Goal: Task Accomplishment & Management: Manage account settings

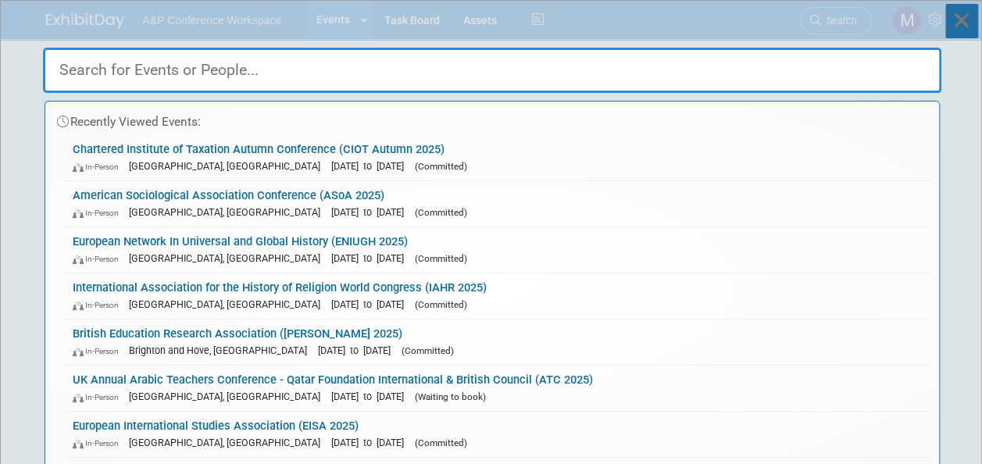
click at [971, 22] on icon at bounding box center [962, 21] width 33 height 34
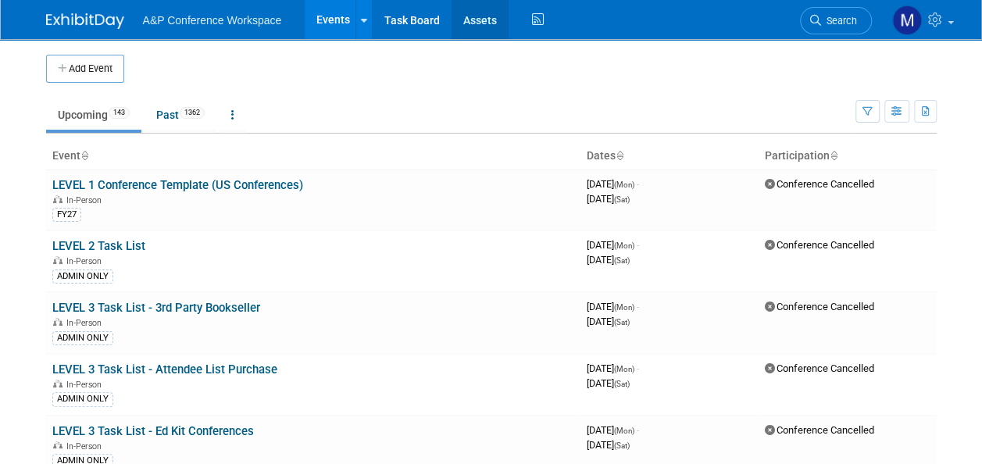
click at [492, 25] on link "Assets" at bounding box center [480, 19] width 57 height 39
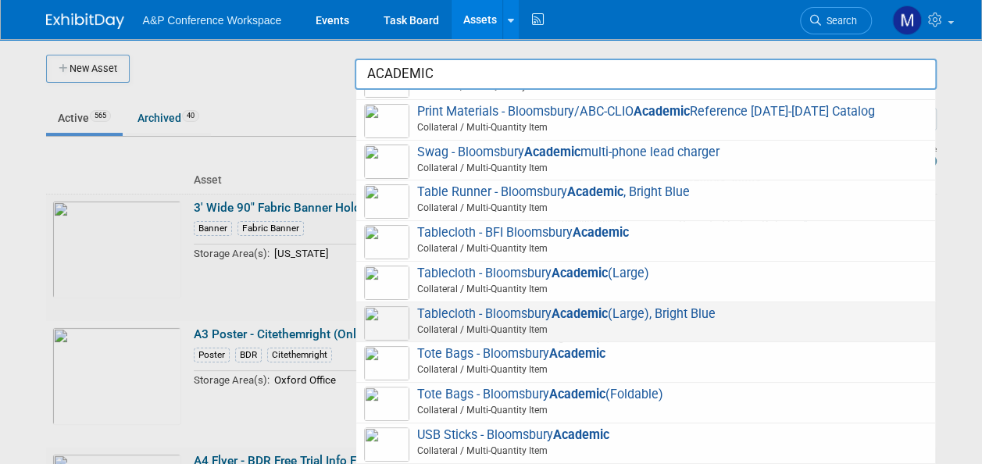
scroll to position [586, 0]
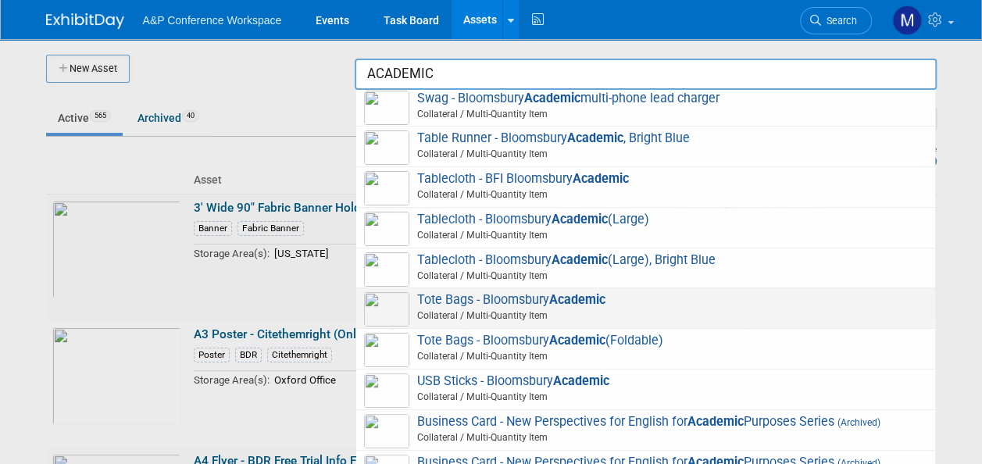
click at [550, 299] on span "Tote Bags - Bloomsbury Academic Collateral / Multi-Quantity Item" at bounding box center [645, 308] width 563 height 32
type input "Tote Bags - Bloomsbury Academic"
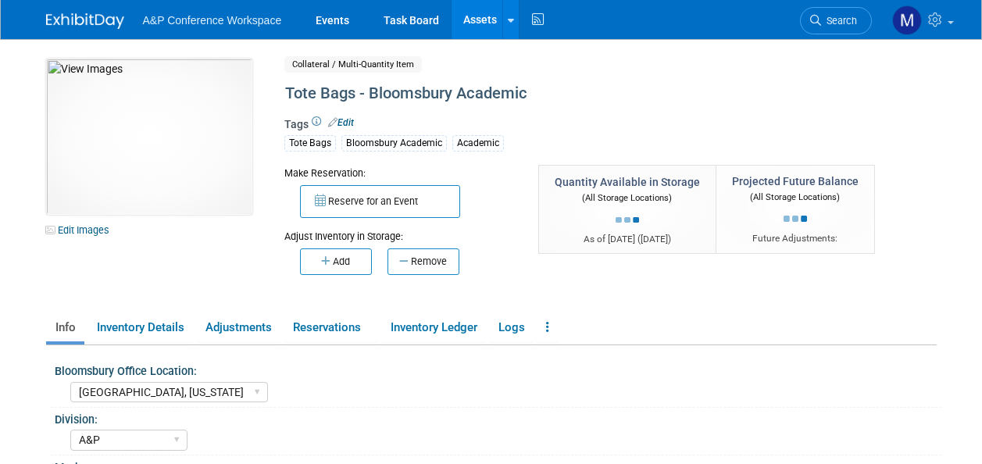
select select "[GEOGRAPHIC_DATA], [US_STATE]"
select select "A&P"
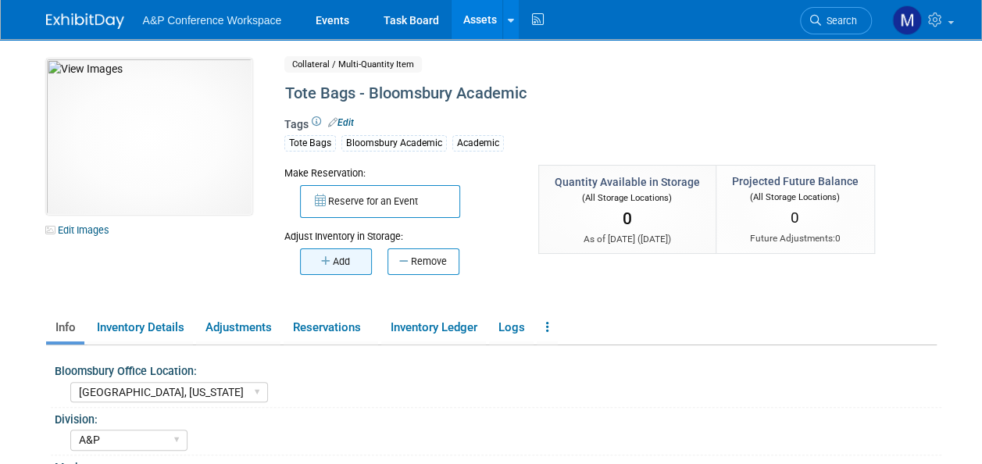
click at [345, 258] on button "Add" at bounding box center [336, 262] width 72 height 27
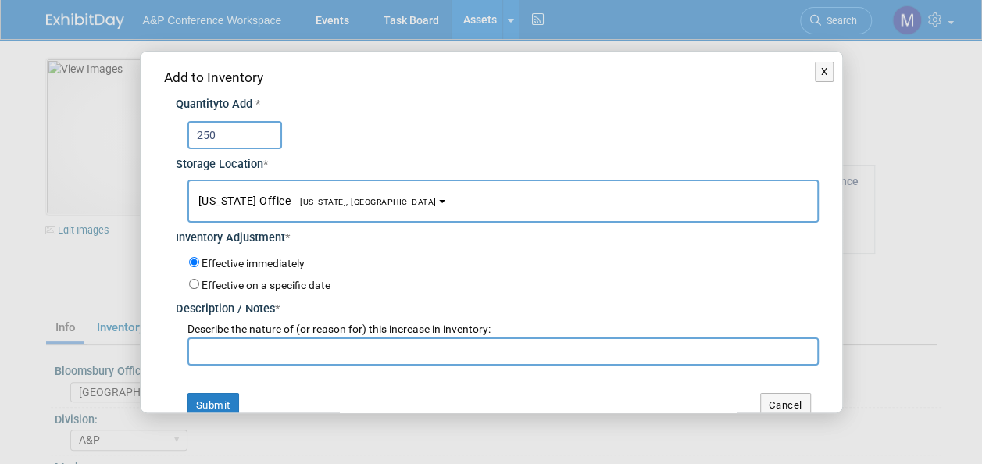
type input "250"
click at [259, 204] on span "[US_STATE] Office [US_STATE], [GEOGRAPHIC_DATA]" at bounding box center [318, 201] width 238 height 13
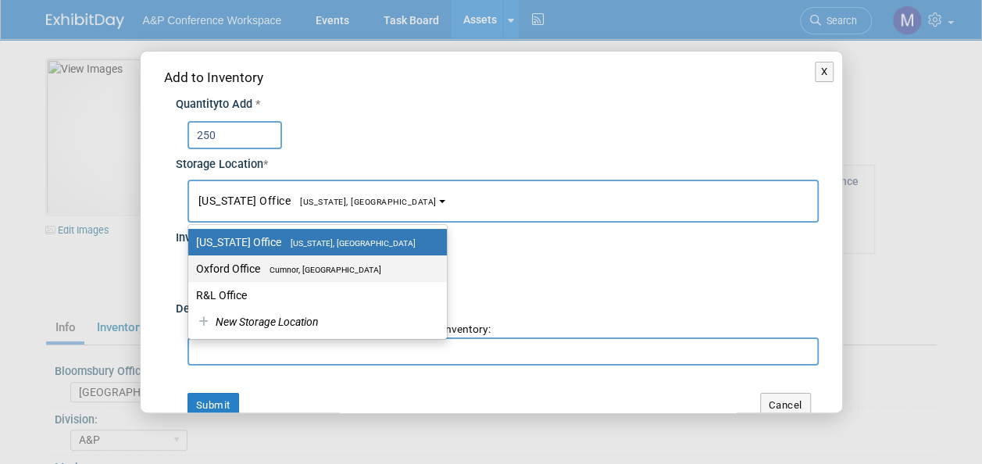
click at [265, 267] on span "Cumnor, [GEOGRAPHIC_DATA]" at bounding box center [320, 270] width 121 height 10
click at [191, 267] on input "Oxford Office Cumnor, United Kingdom" at bounding box center [186, 269] width 10 height 10
select select "11222978"
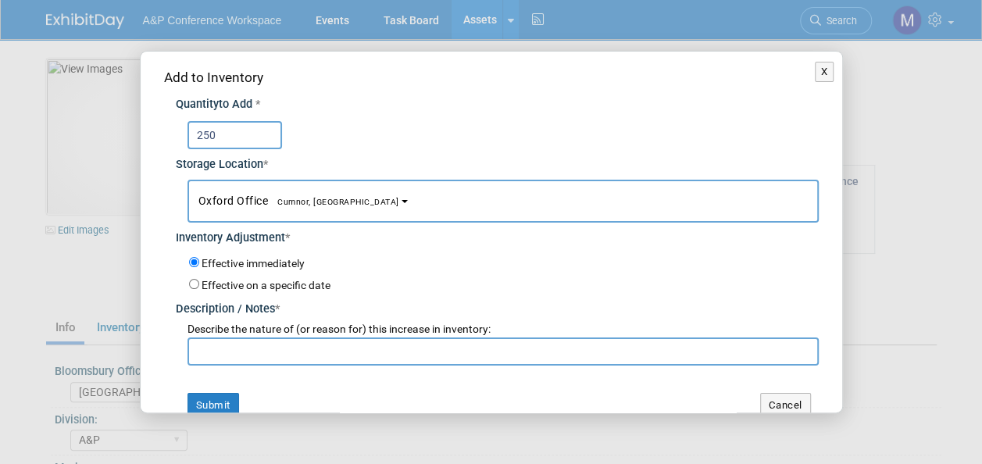
click at [283, 357] on input "text" at bounding box center [503, 352] width 631 height 28
drag, startPoint x: 269, startPoint y: 356, endPoint x: 188, endPoint y: 366, distance: 81.8
click at [203, 363] on input "nEW sTOCK" at bounding box center [503, 352] width 631 height 28
type input "n"
type input "NEW STOCK"
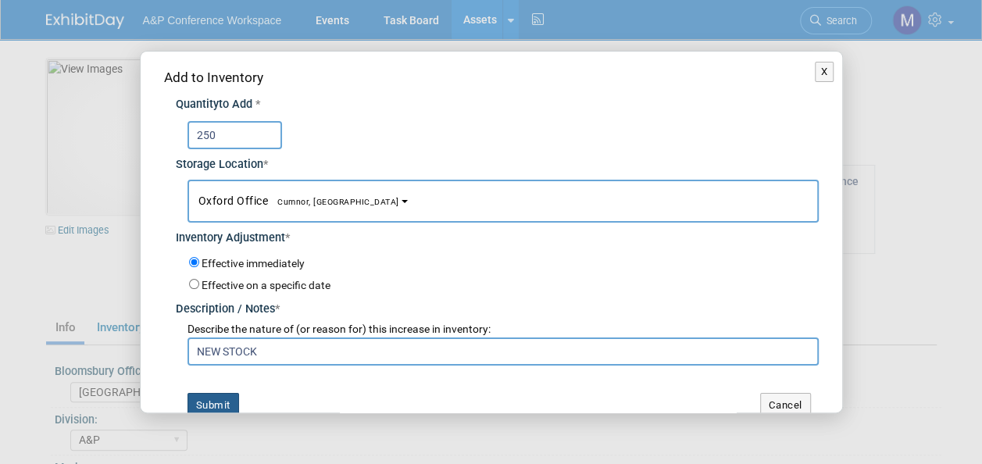
click at [229, 402] on button "Submit" at bounding box center [214, 405] width 52 height 25
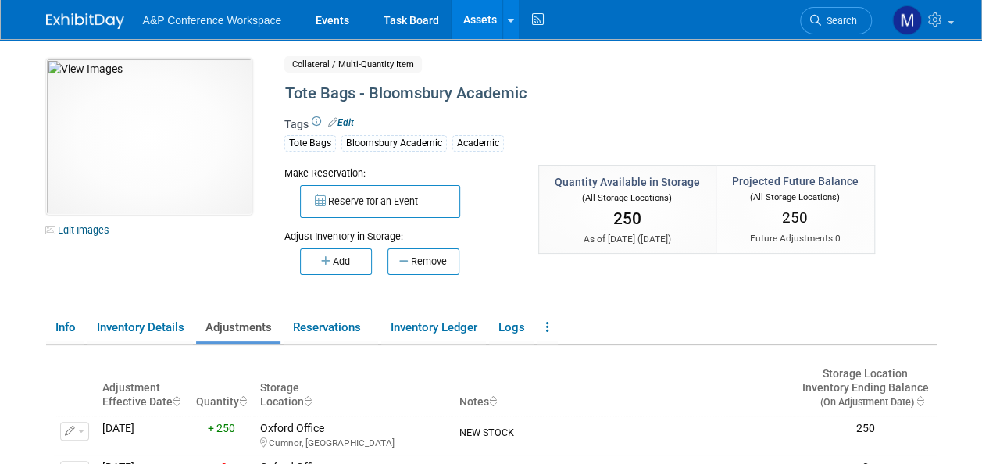
click at [473, 14] on link "Assets" at bounding box center [480, 19] width 57 height 39
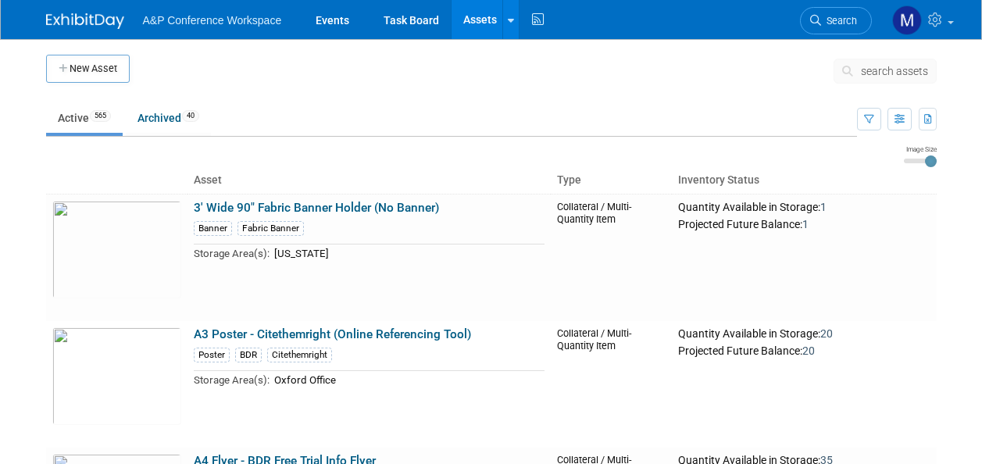
click at [897, 70] on span "search assets" at bounding box center [894, 71] width 67 height 13
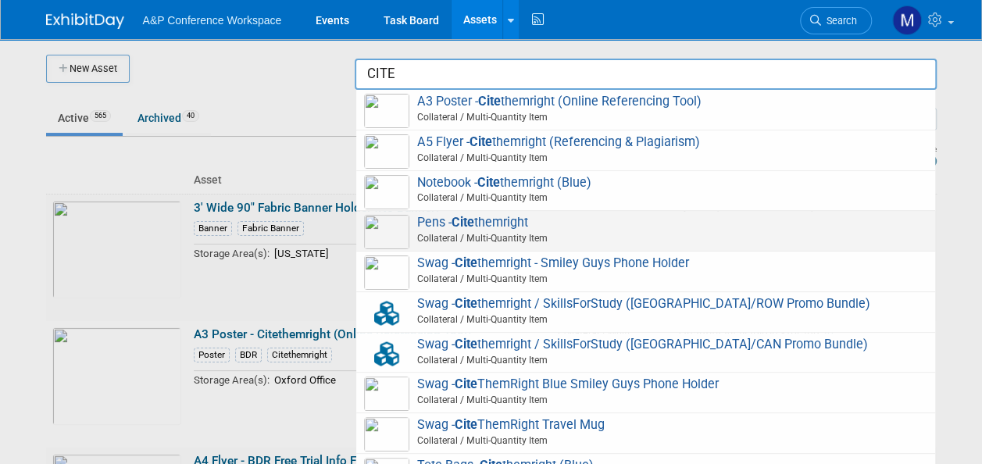
click at [495, 222] on span "Pens - Cite themright Collateral / Multi-Quantity Item" at bounding box center [645, 231] width 563 height 32
type input "Pens - Citethemright"
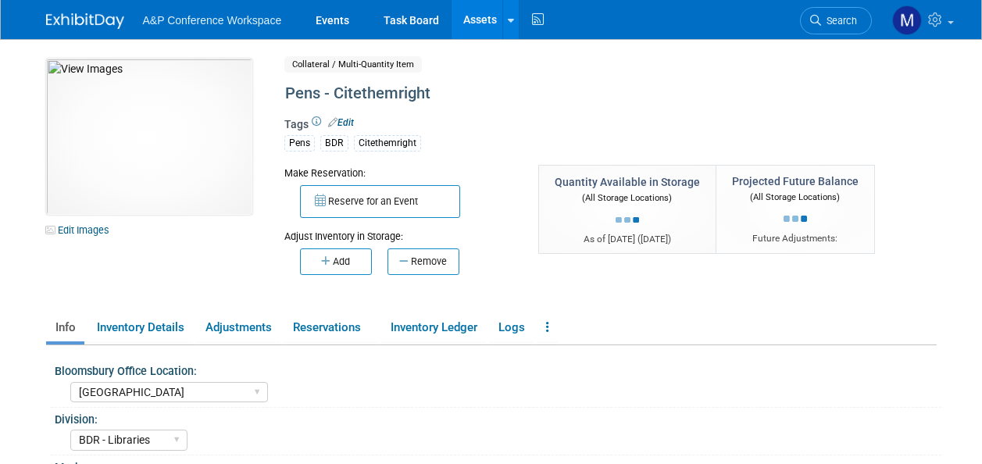
select select "[GEOGRAPHIC_DATA]"
select select "BDR - Libraries"
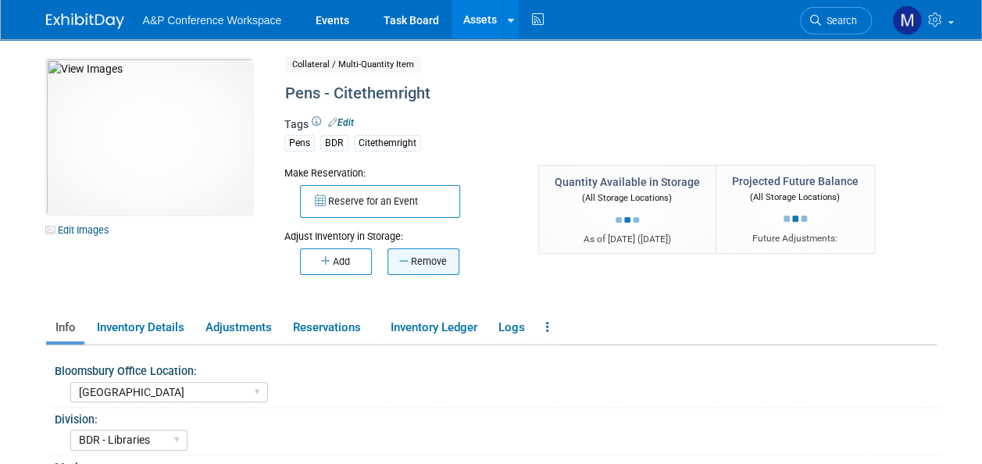
click at [426, 254] on button "Remove" at bounding box center [424, 262] width 72 height 27
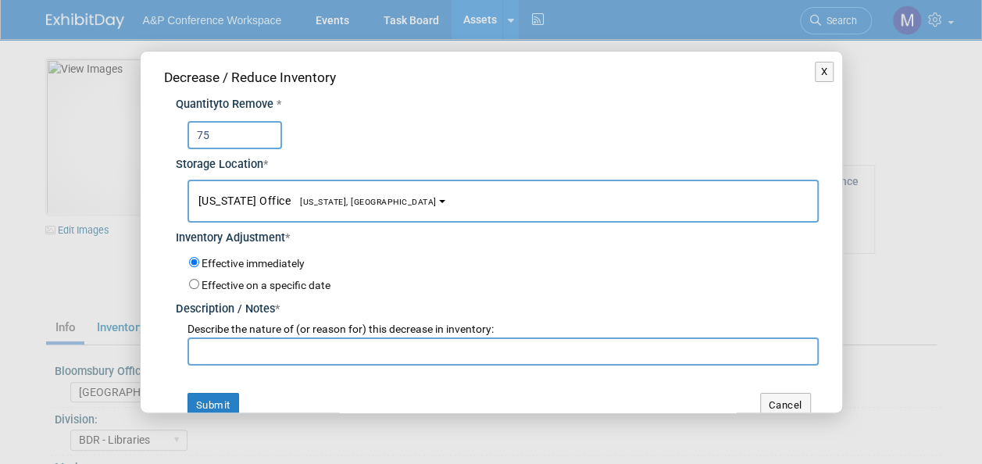
type input "75"
click at [334, 200] on span "[US_STATE], [GEOGRAPHIC_DATA]" at bounding box center [364, 202] width 146 height 10
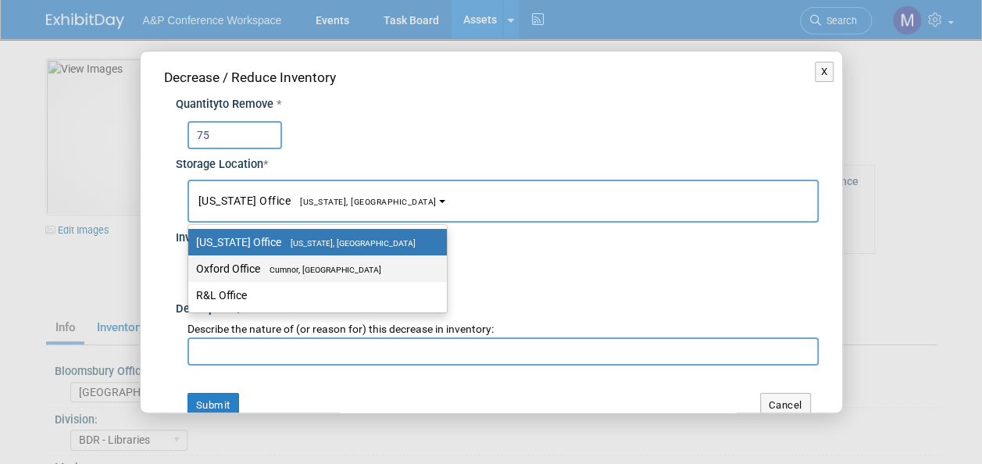
click at [347, 263] on label "Oxford Office [GEOGRAPHIC_DATA], [GEOGRAPHIC_DATA]" at bounding box center [313, 269] width 235 height 20
click at [191, 264] on input "Oxford Office [GEOGRAPHIC_DATA], [GEOGRAPHIC_DATA]" at bounding box center [186, 269] width 10 height 10
select select "11222978"
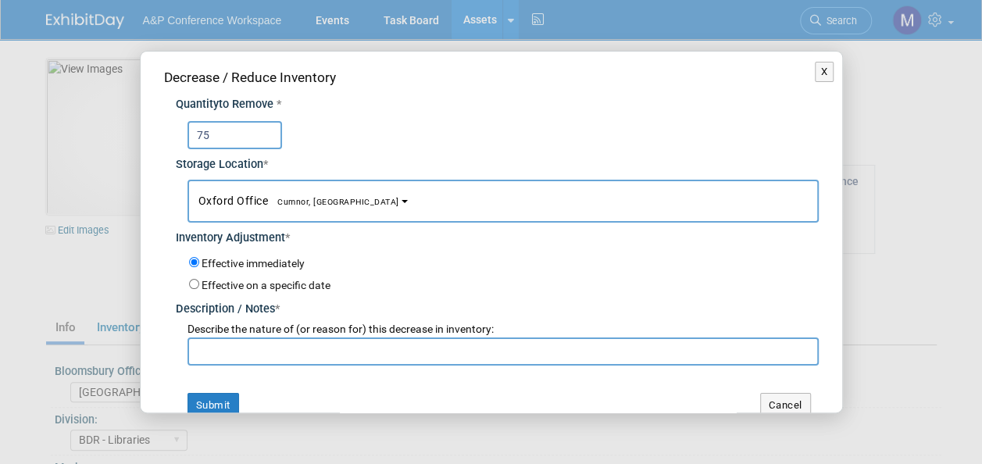
click at [317, 352] on input "text" at bounding box center [503, 352] width 631 height 28
paste input ", will need the booklist [DATE] please [PERSON_NAME]"
type input ", will need the booklist [DATE] please [PERSON_NAME]"
drag, startPoint x: 421, startPoint y: 347, endPoint x: 163, endPoint y: 356, distance: 258.8
click at [163, 356] on div "Decrease / Reduce Inventory Quantity to Remove * 75 Storage Location * [US_STAT…" at bounding box center [492, 243] width 702 height 382
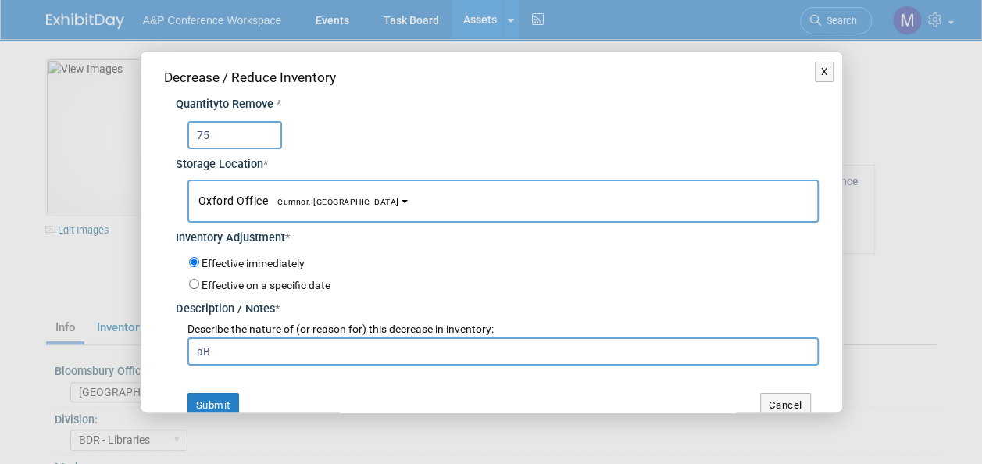
type input "a"
type input "Abi"
click at [815, 69] on button "X" at bounding box center [825, 72] width 20 height 20
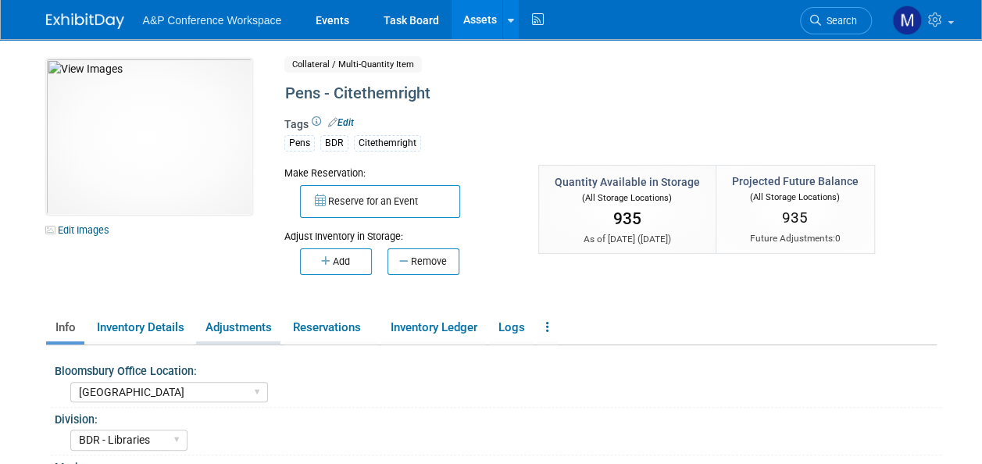
click at [267, 322] on link "Adjustments" at bounding box center [238, 327] width 84 height 27
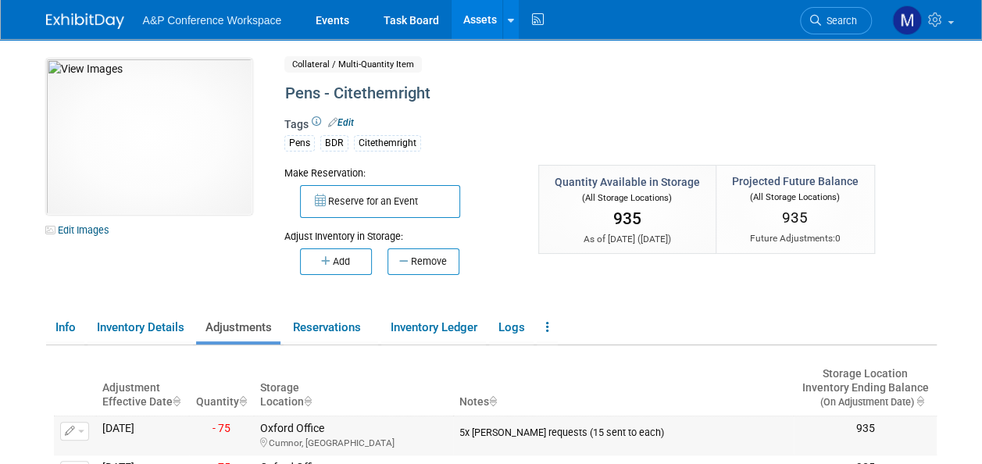
drag, startPoint x: 653, startPoint y: 428, endPoint x: 462, endPoint y: 440, distance: 191.9
click at [462, 440] on td "5x Abigail Larkin requests (15 sent to each)" at bounding box center [623, 436] width 341 height 40
drag, startPoint x: 462, startPoint y: 440, endPoint x: 473, endPoint y: 431, distance: 13.9
copy div "5x Abigail Larkin requests (15 sent to each)"
click at [440, 258] on button "Remove" at bounding box center [424, 262] width 72 height 27
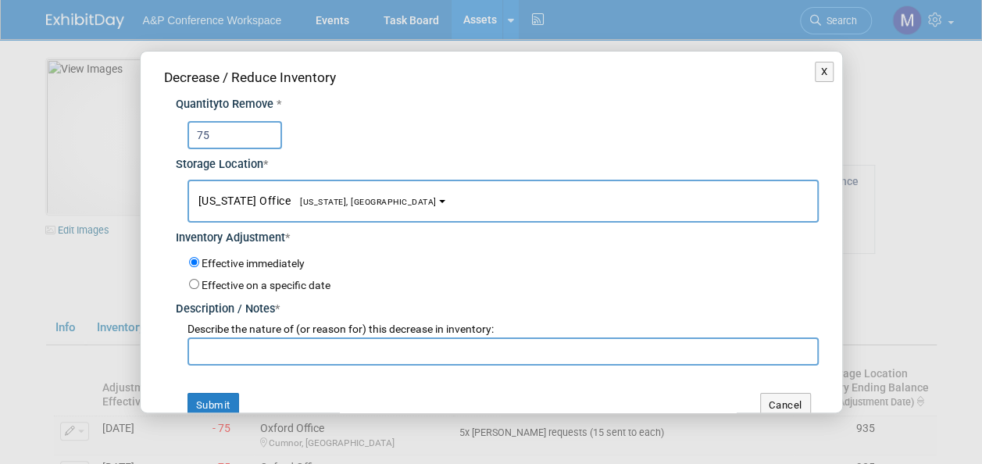
type input "75"
click at [318, 200] on span "[US_STATE], [GEOGRAPHIC_DATA]" at bounding box center [364, 202] width 146 height 10
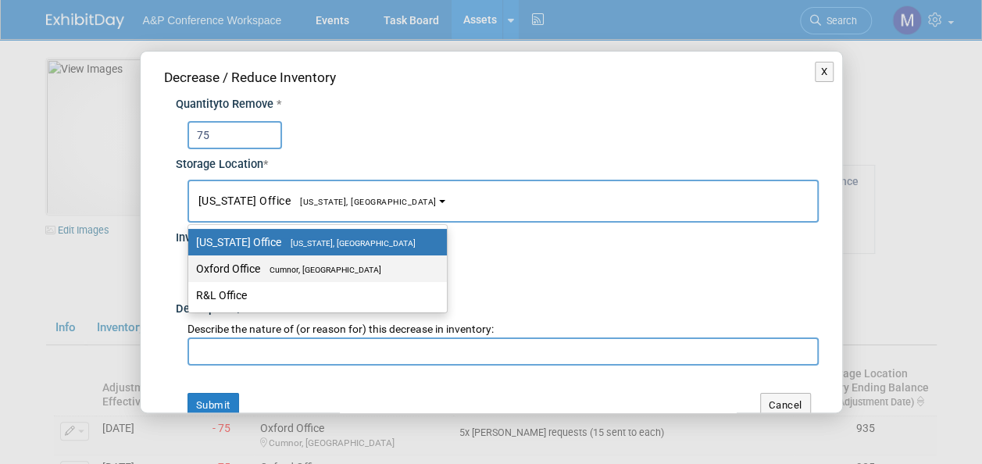
click at [322, 268] on span "Cumnor, [GEOGRAPHIC_DATA]" at bounding box center [320, 270] width 121 height 10
click at [191, 268] on input "Oxford Office Cumnor, United Kingdom" at bounding box center [186, 269] width 10 height 10
select select "11222978"
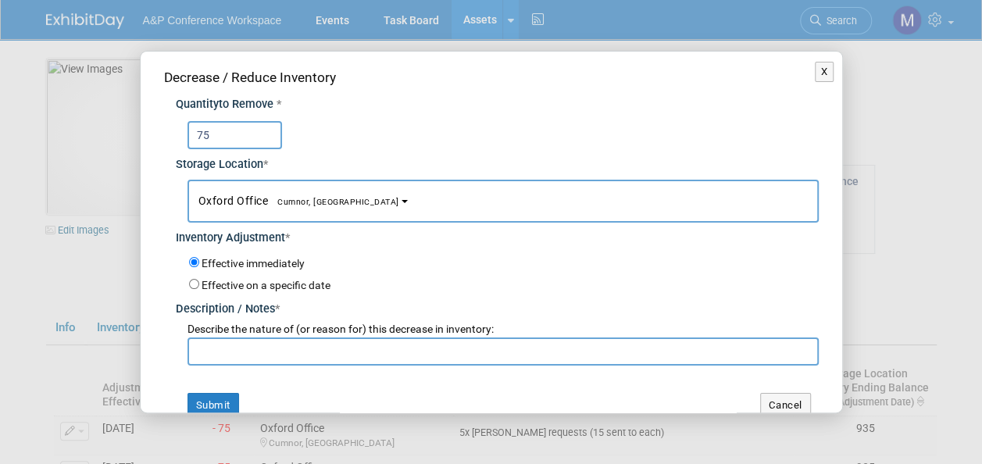
click at [313, 343] on input "text" at bounding box center [503, 352] width 631 height 28
paste input "5x Abigail Larkin requests (15 sent to each)"
type input "5x Abigail Larkin requests (15 sent to each)"
click at [221, 400] on button "Submit" at bounding box center [214, 405] width 52 height 25
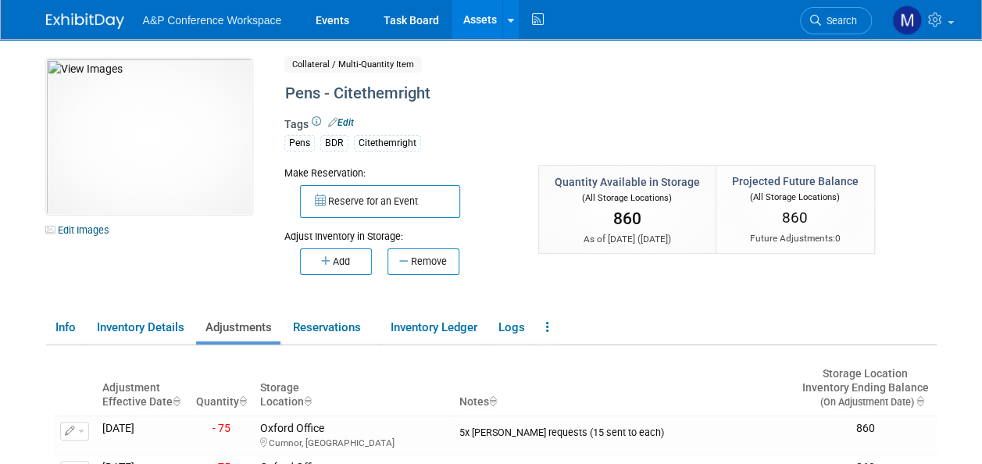
click at [484, 20] on link "Assets" at bounding box center [480, 19] width 57 height 39
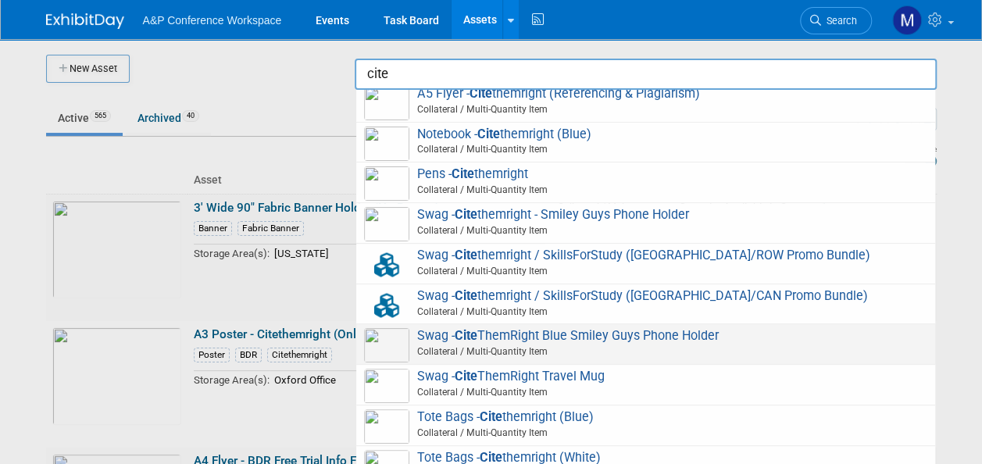
scroll to position [88, 0]
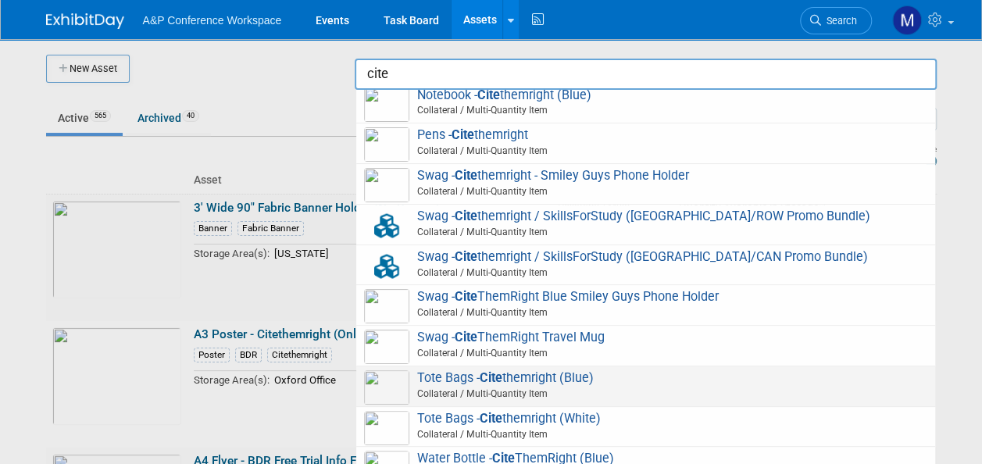
click at [542, 383] on span "Tote Bags - Cite themright (Blue) Collateral / Multi-Quantity Item" at bounding box center [645, 386] width 563 height 32
type input "Tote Bags - Citethemright (Blue)"
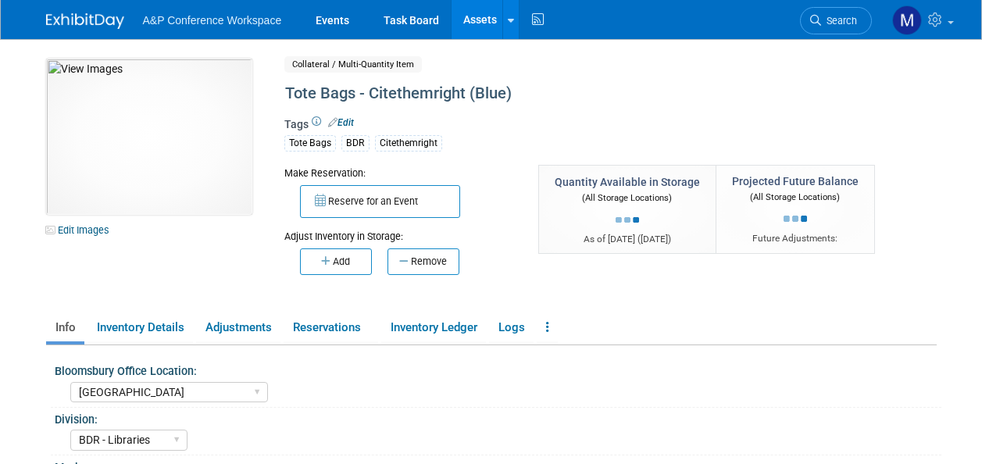
select select "[GEOGRAPHIC_DATA]"
select select "BDR - Libraries"
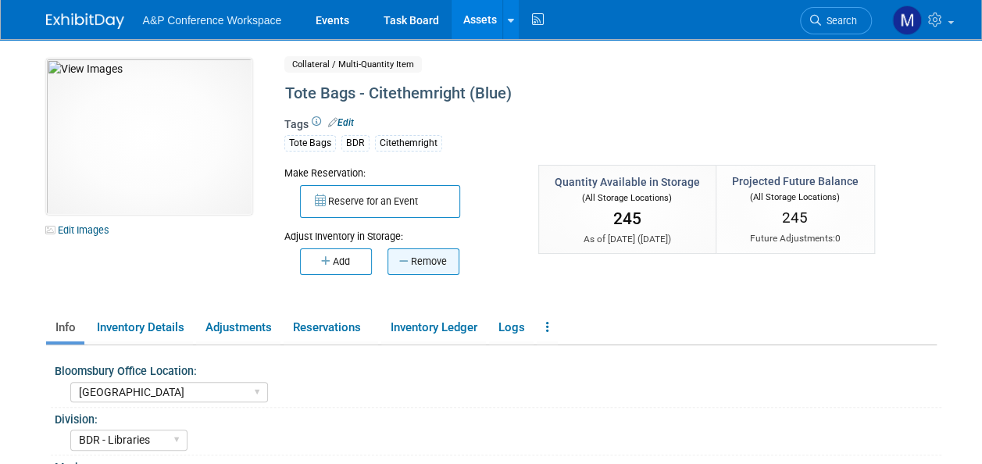
click at [417, 264] on button "Remove" at bounding box center [424, 262] width 72 height 27
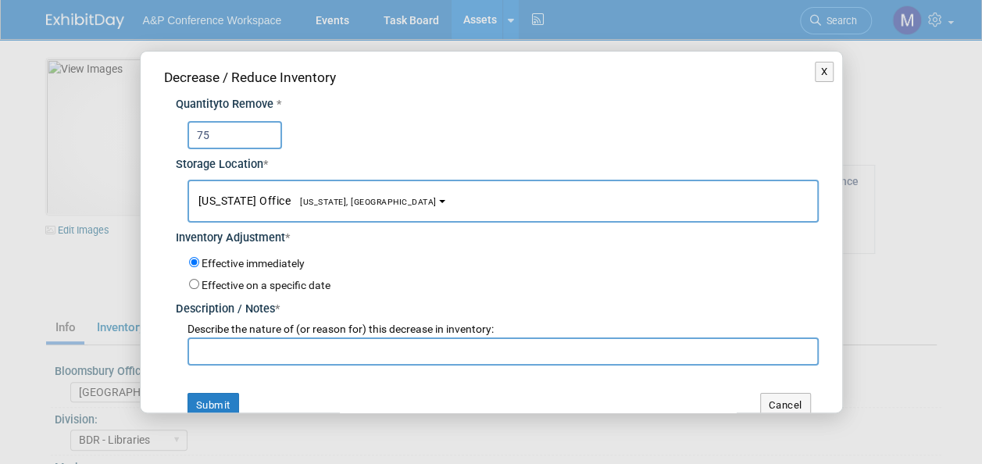
type input "7"
type input "60"
click at [324, 205] on span "[US_STATE], [GEOGRAPHIC_DATA]" at bounding box center [364, 202] width 146 height 10
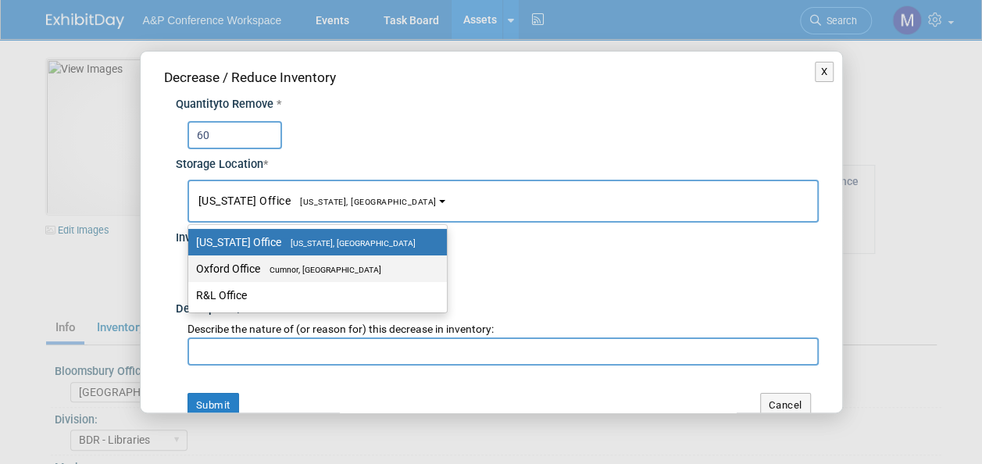
drag, startPoint x: 331, startPoint y: 258, endPoint x: 319, endPoint y: 306, distance: 49.9
click at [331, 259] on label "Oxford Office [GEOGRAPHIC_DATA], [GEOGRAPHIC_DATA]" at bounding box center [313, 269] width 235 height 20
click at [191, 264] on input "Oxford Office [GEOGRAPHIC_DATA], [GEOGRAPHIC_DATA]" at bounding box center [186, 269] width 10 height 10
select select "11222978"
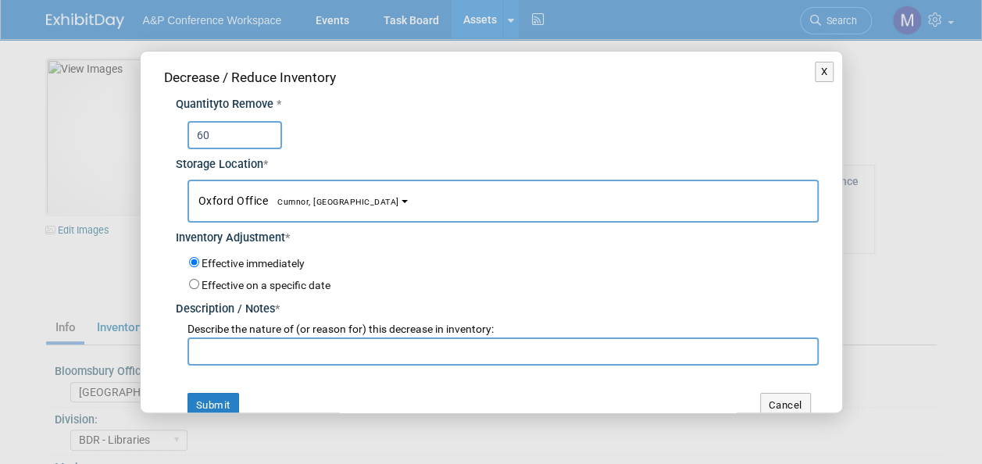
click at [307, 351] on input "text" at bounding box center [503, 352] width 631 height 28
paste input "5x [PERSON_NAME] requests (15 sent to each)"
click at [203, 352] on input "5x [PERSON_NAME] requests (15 sent to each)" at bounding box center [503, 352] width 631 height 28
type input "4x [PERSON_NAME] requests (15 sent to each)"
click at [220, 399] on button "Submit" at bounding box center [214, 405] width 52 height 25
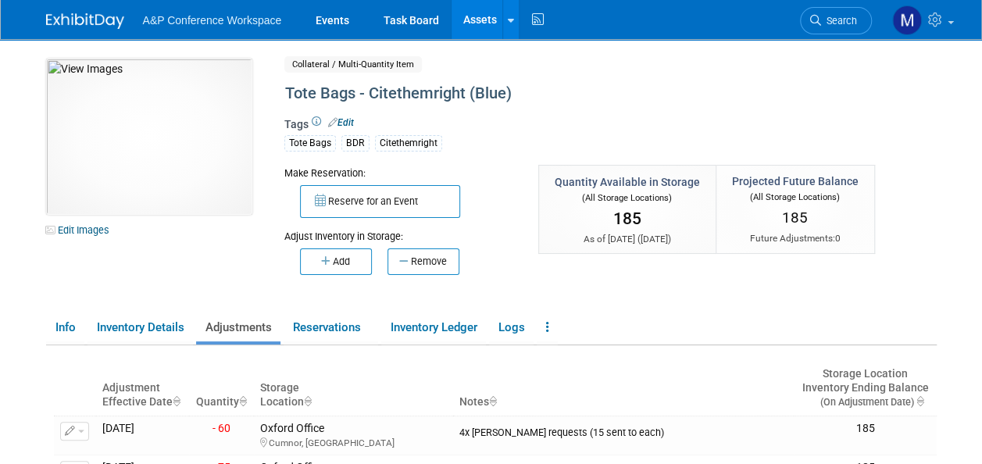
click at [478, 20] on link "Assets" at bounding box center [480, 19] width 57 height 39
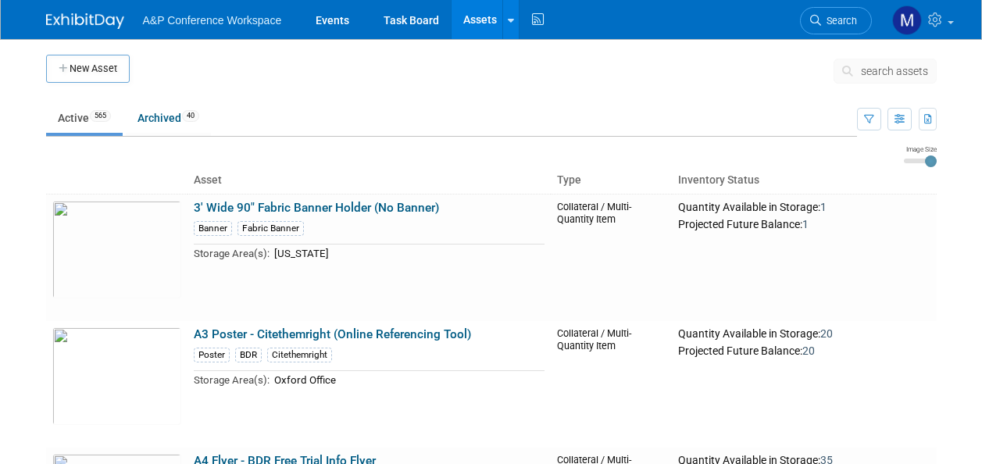
click at [891, 72] on span "search assets" at bounding box center [894, 71] width 67 height 13
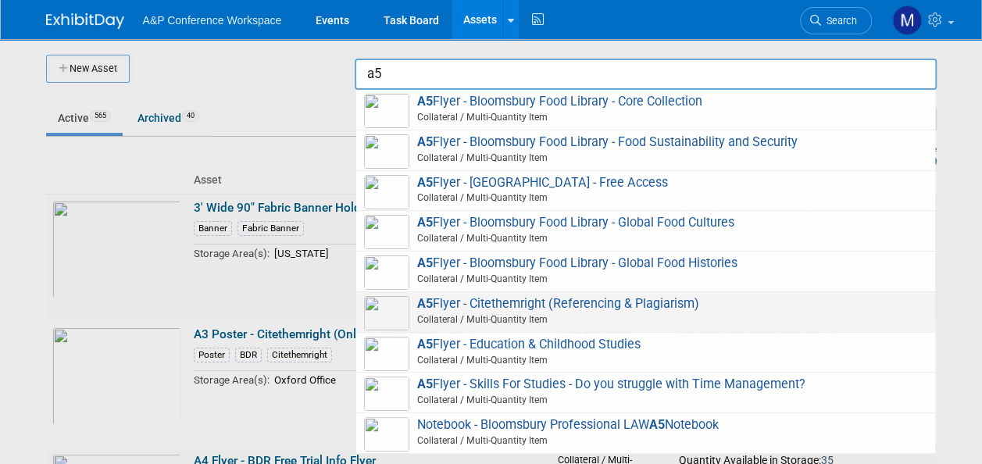
click at [522, 306] on span "A5 Flyer - Citethemright (Referencing & Plagiarism) Collateral / Multi-Quantity…" at bounding box center [645, 312] width 563 height 32
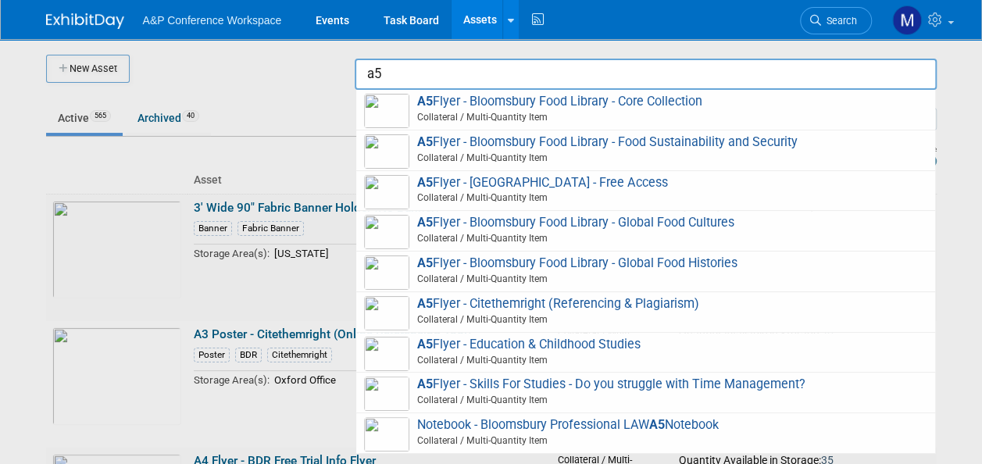
type input "A5 Flyer - Citethemright (Referencing & Plagiarism)"
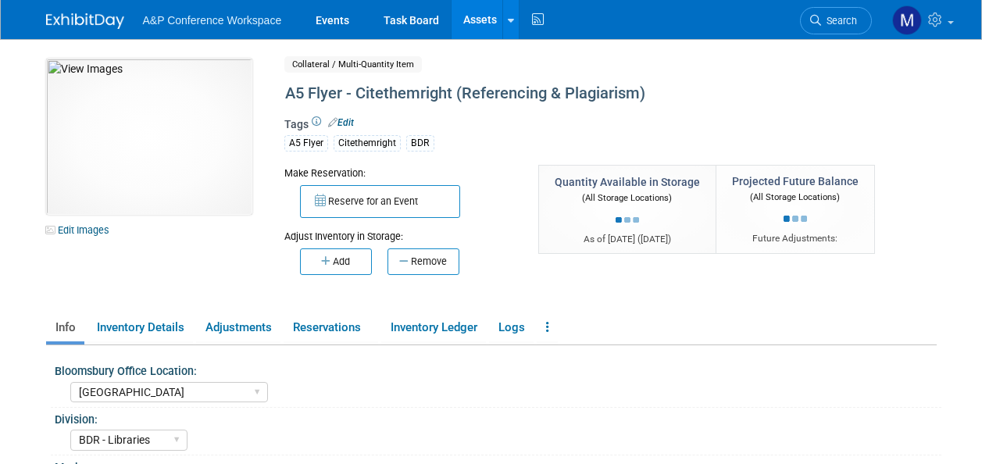
select select "[GEOGRAPHIC_DATA]"
select select "BDR - Libraries"
select select "[PERSON_NAME]"
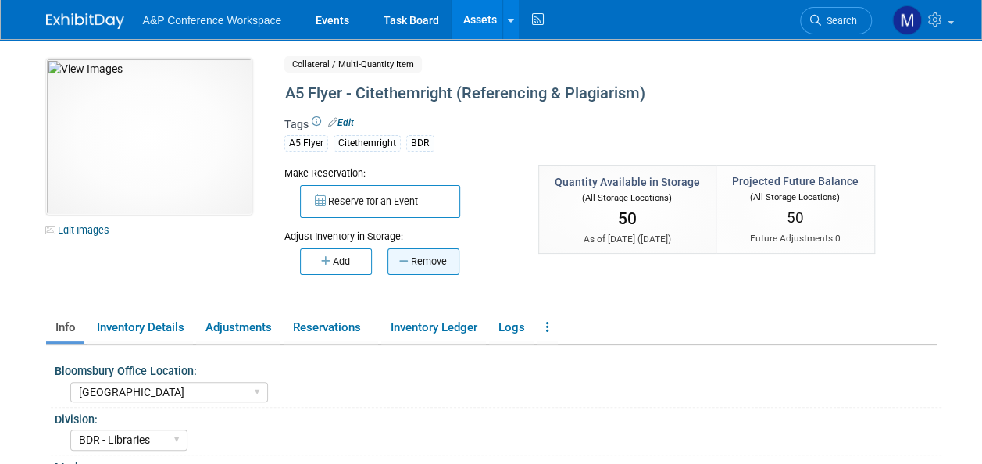
click at [436, 264] on button "Remove" at bounding box center [424, 262] width 72 height 27
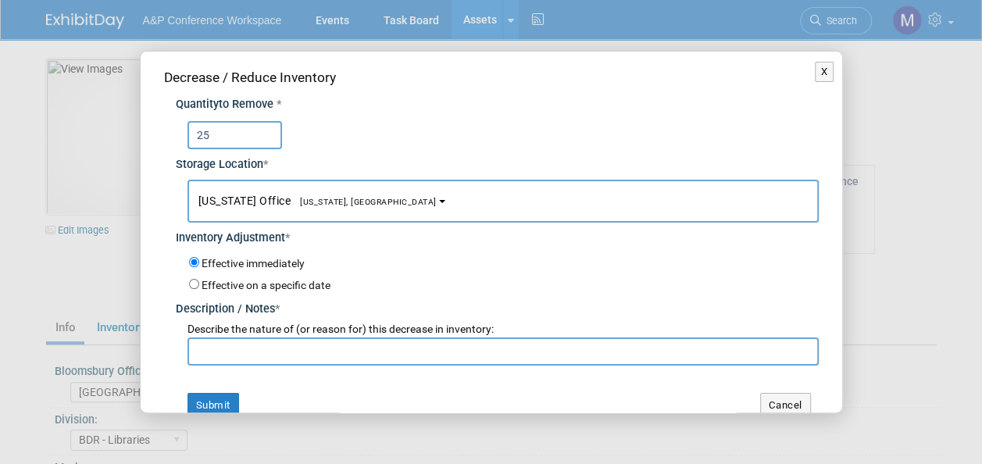
type input "25"
click at [331, 197] on span "[US_STATE], [GEOGRAPHIC_DATA]" at bounding box center [364, 202] width 146 height 10
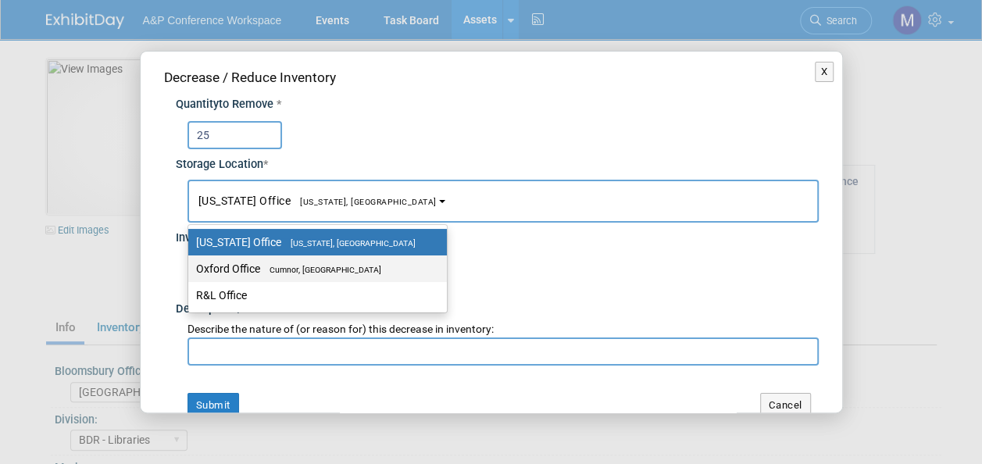
click at [327, 267] on span "Cumnor, [GEOGRAPHIC_DATA]" at bounding box center [320, 270] width 121 height 10
click at [191, 267] on input "Oxford Office [GEOGRAPHIC_DATA], [GEOGRAPHIC_DATA]" at bounding box center [186, 269] width 10 height 10
select select "11222978"
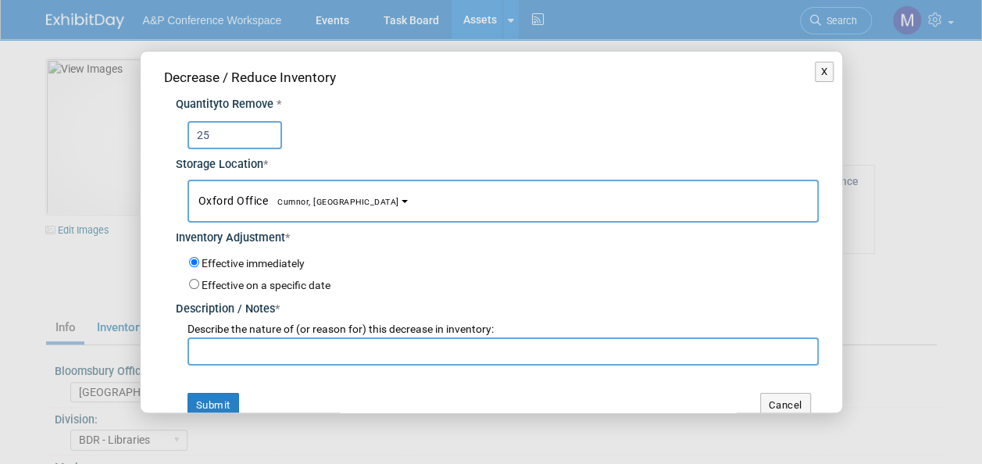
click at [316, 344] on input "text" at bounding box center [503, 352] width 631 height 28
paste input "5x [PERSON_NAME] requests (15 sent to each)"
click at [335, 350] on input "5x [PERSON_NAME] requests (15 sent to each)" at bounding box center [503, 352] width 631 height 28
type input "5x [PERSON_NAME] requests (5 sent to each)"
click at [228, 402] on button "Submit" at bounding box center [214, 405] width 52 height 25
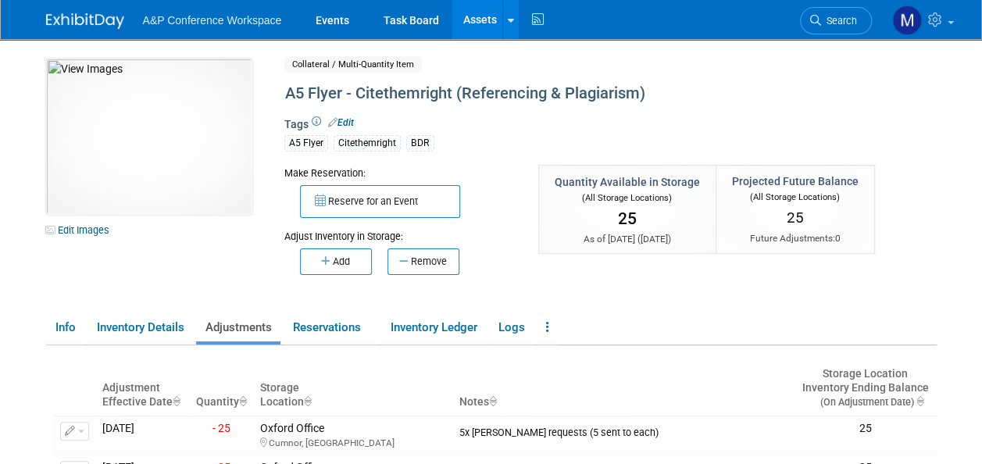
click at [481, 18] on link "Assets" at bounding box center [480, 19] width 57 height 39
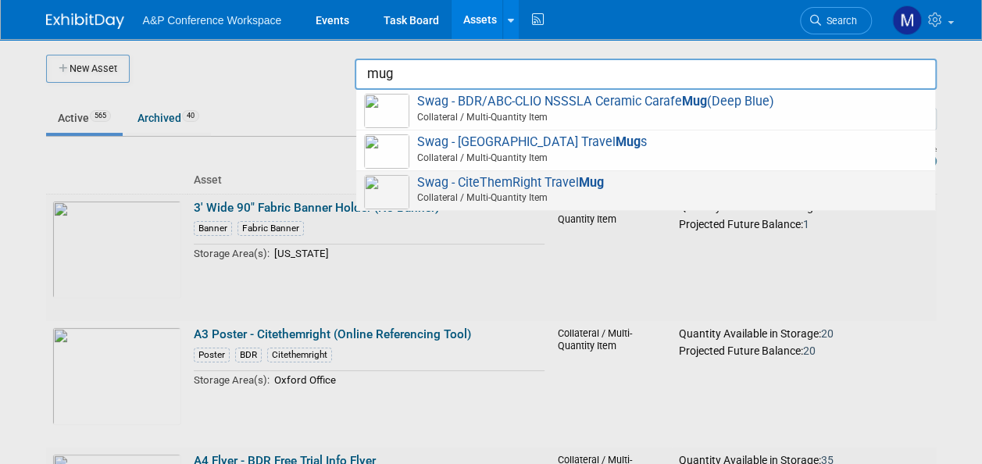
click at [566, 186] on span "Swag - CiteThemRight Travel Mug Collateral / Multi-Quantity Item" at bounding box center [645, 191] width 563 height 32
type input "Swag - CiteThemRight Travel Mug"
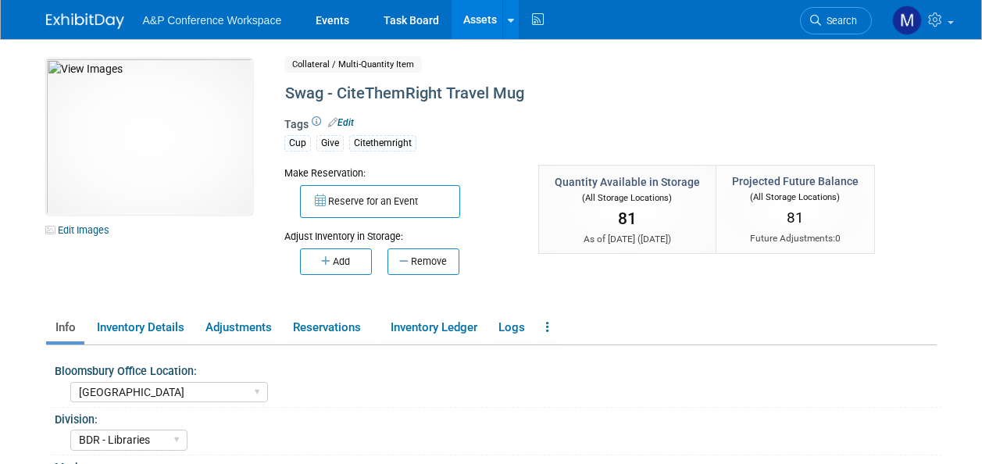
select select "[GEOGRAPHIC_DATA]"
select select "BDR - Libraries"
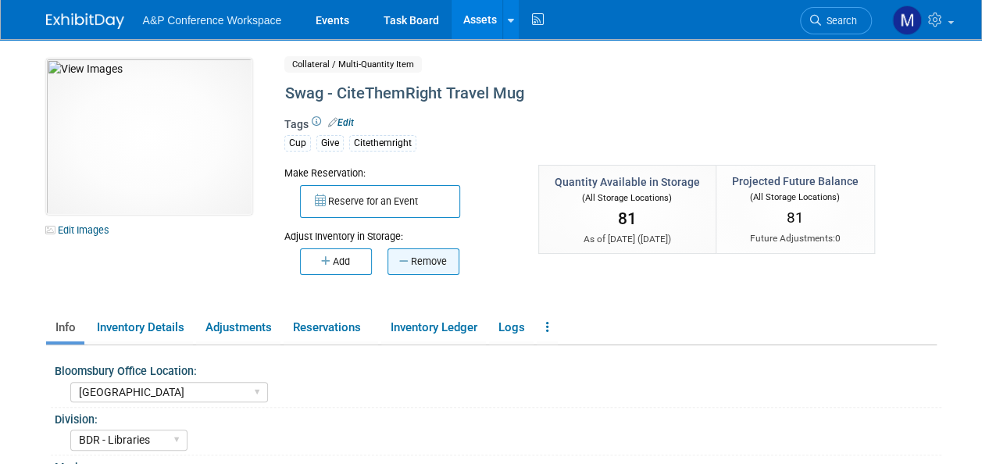
click at [419, 264] on button "Remove" at bounding box center [424, 262] width 72 height 27
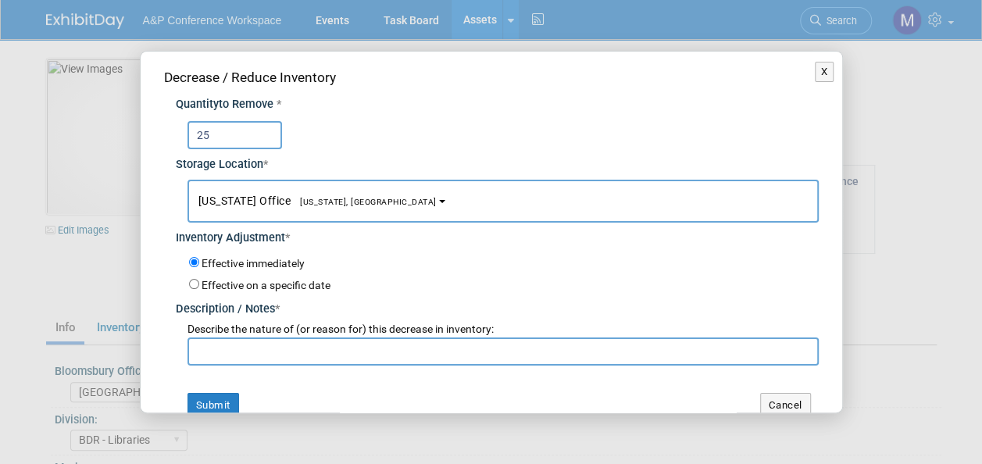
type input "25"
click at [335, 209] on button "New York Office New York, NY" at bounding box center [503, 201] width 631 height 43
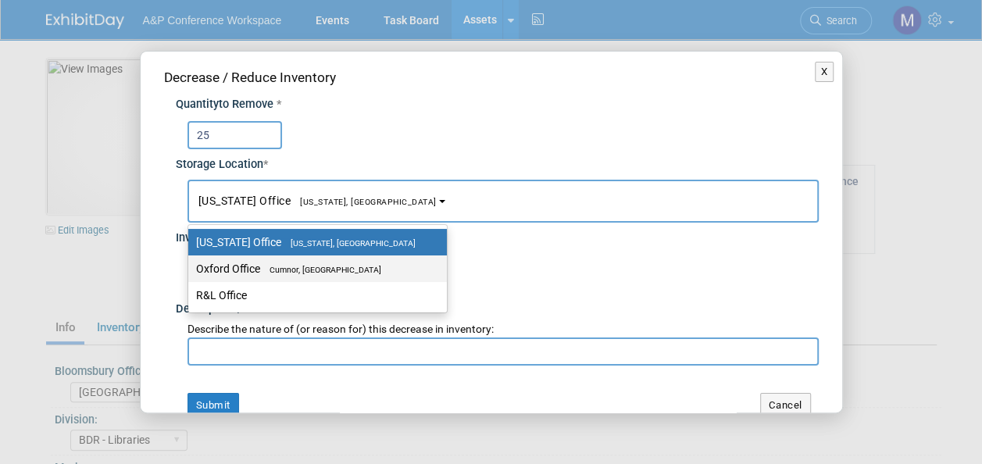
click at [327, 265] on span "Cumnor, [GEOGRAPHIC_DATA]" at bounding box center [320, 270] width 121 height 10
click at [191, 264] on input "Oxford Office Cumnor, United Kingdom" at bounding box center [186, 269] width 10 height 10
select select "11222978"
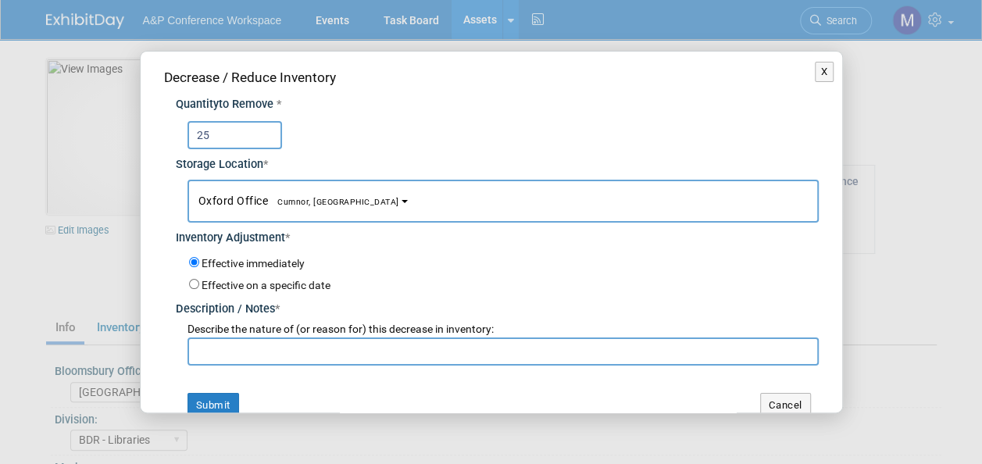
click at [306, 345] on input "text" at bounding box center [503, 352] width 631 height 28
paste input "5x Abigail Larkin requests (15 sent to each)"
click at [331, 349] on input "5x Abigail Larkin requests (15 sent to each)" at bounding box center [503, 352] width 631 height 28
type input "5x Abigail Larkin requests (5 sent to each)"
click at [228, 397] on button "Submit" at bounding box center [214, 405] width 52 height 25
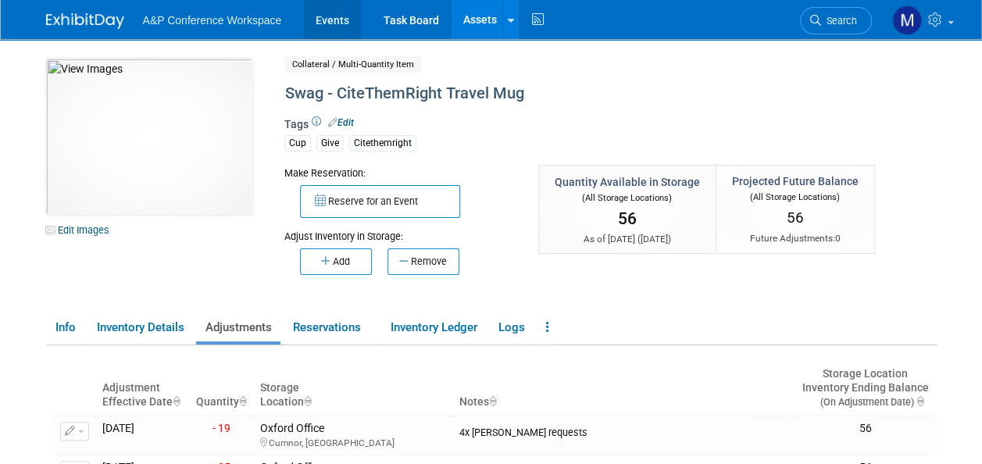
click at [342, 23] on link "Events" at bounding box center [332, 19] width 57 height 39
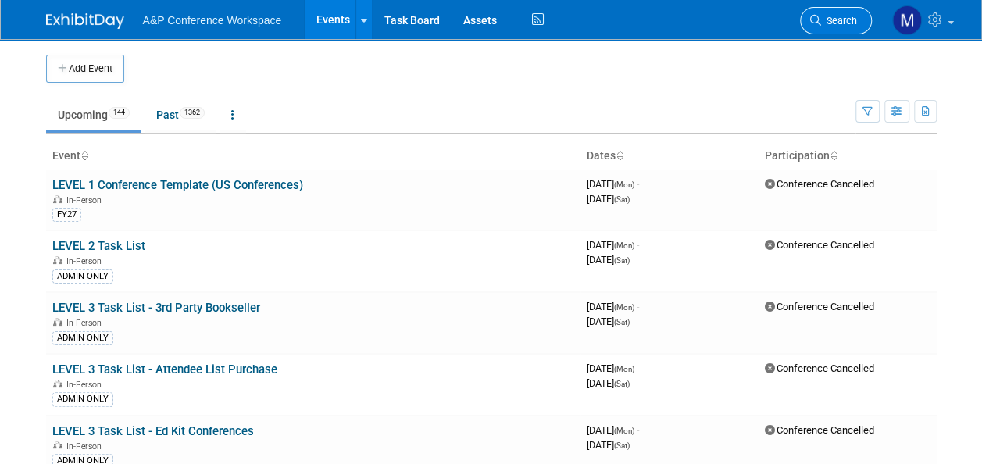
click at [846, 16] on span "Search" at bounding box center [839, 21] width 36 height 12
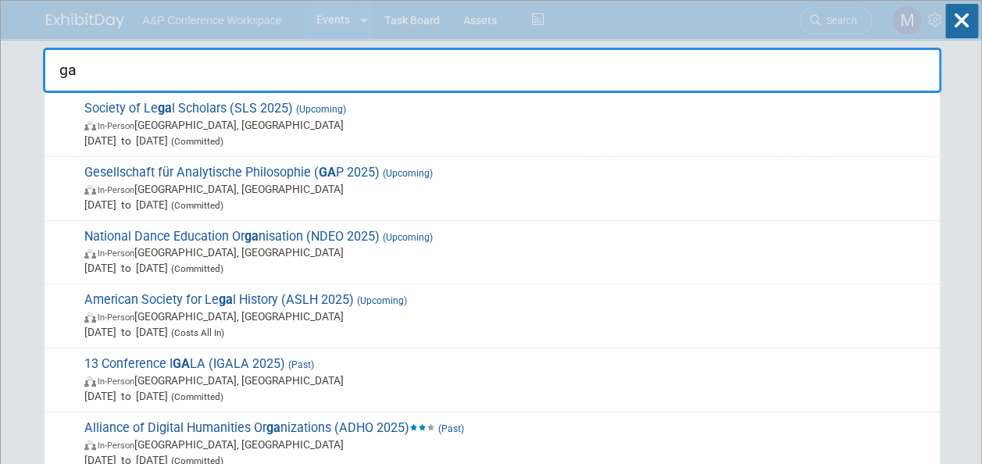
type input "gap"
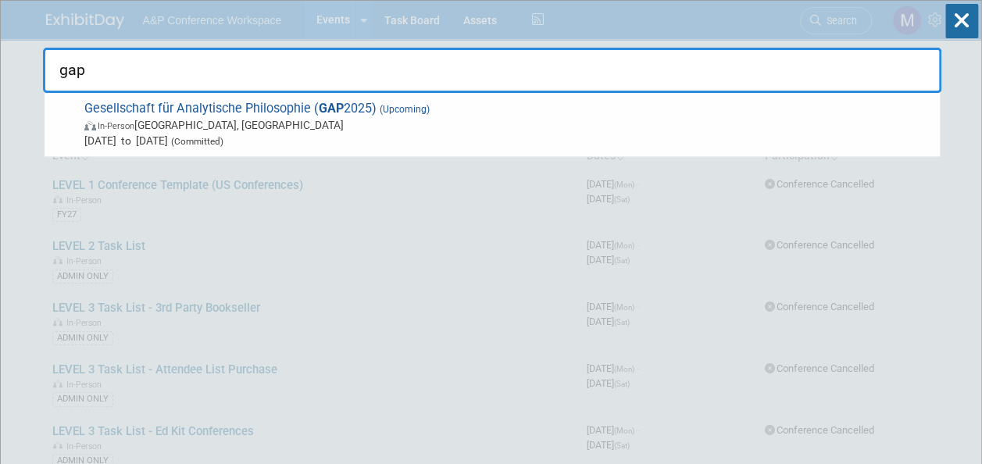
click at [255, 109] on span "Gesellschaft für Analytische Philosophie ( GAP 2025) (Upcoming) In-Person Düsse…" at bounding box center [506, 125] width 853 height 48
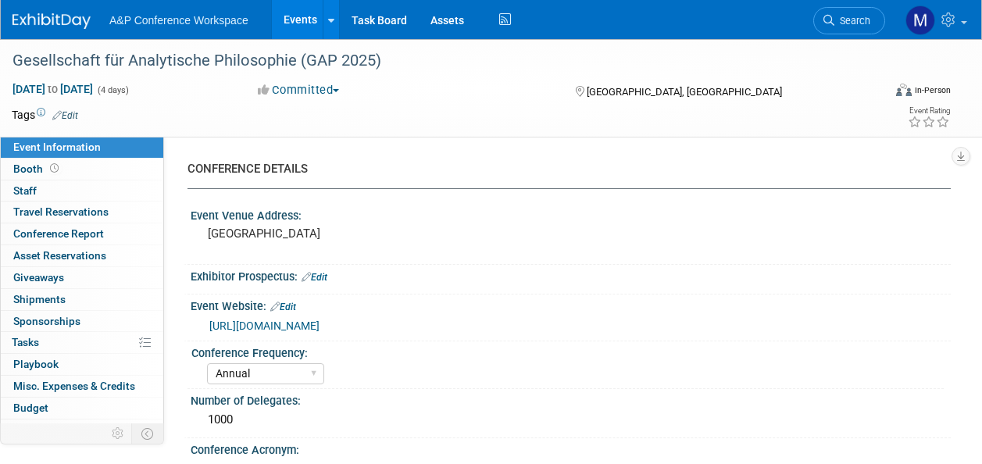
select select "Annual"
select select "Level 3"
select select "Unmanned Display"
select select "Philosophy"
select select "Bloomsbury Academic"
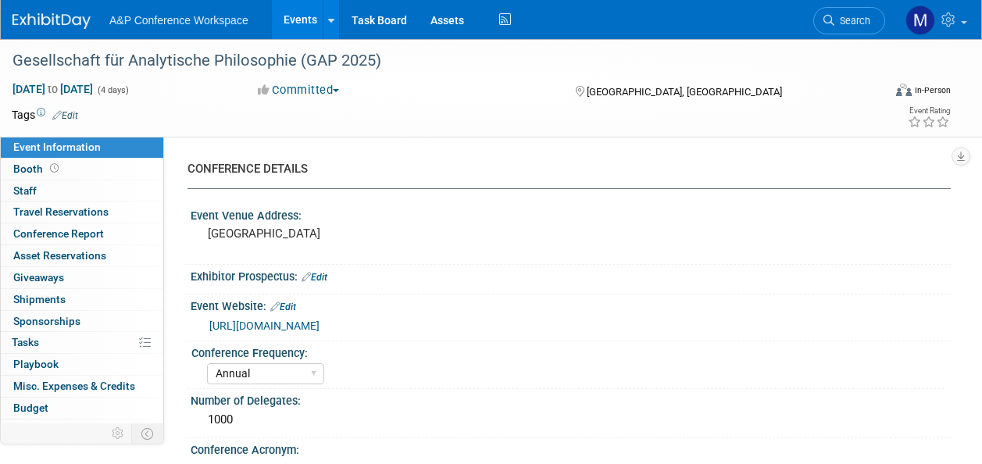
select select "[PERSON_NAME]"
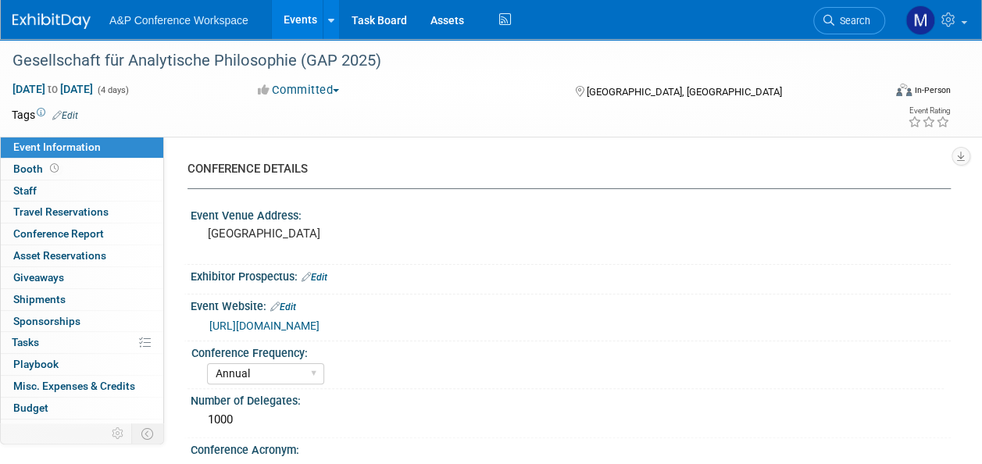
click at [69, 112] on link "Edit" at bounding box center [65, 115] width 26 height 11
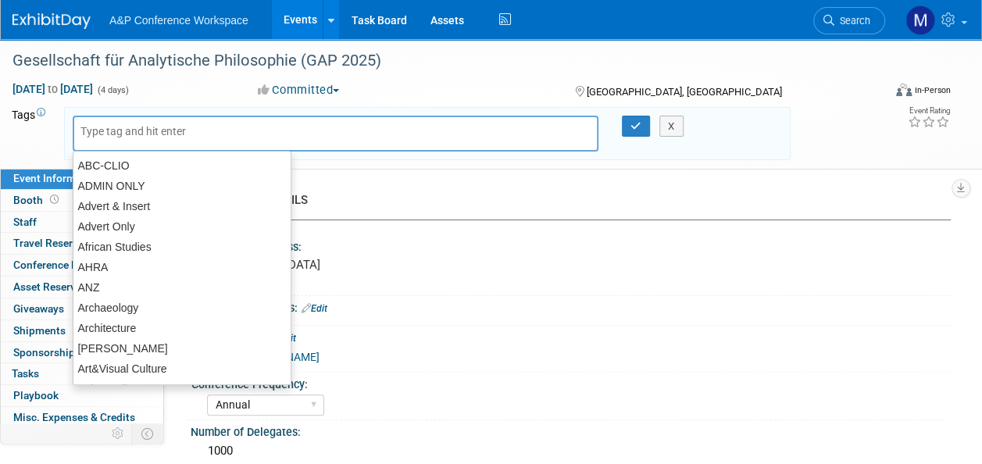
type input "u"
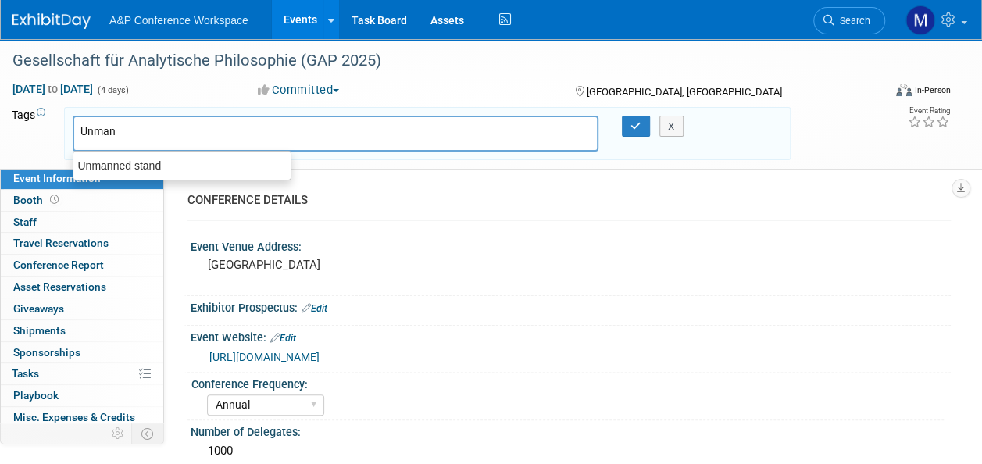
type input "Unmann"
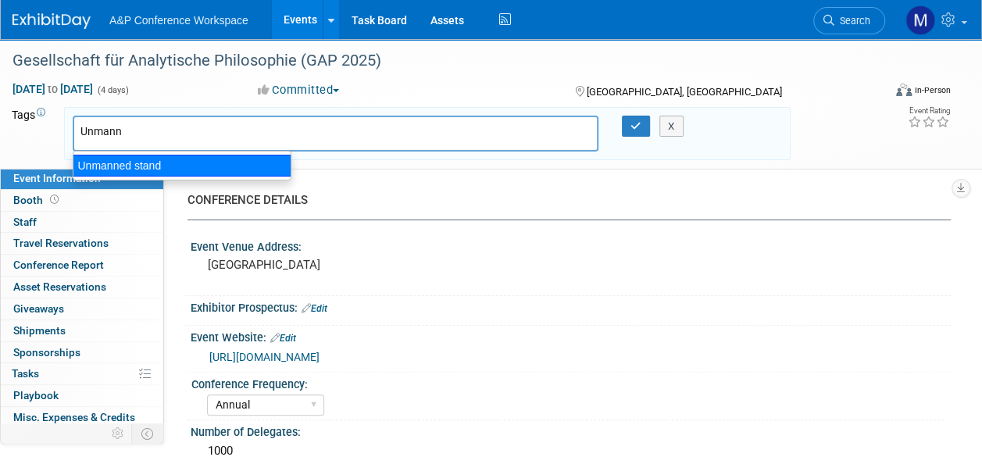
click at [106, 160] on div "Unmanned stand" at bounding box center [182, 166] width 219 height 22
type input "Unmanned stand"
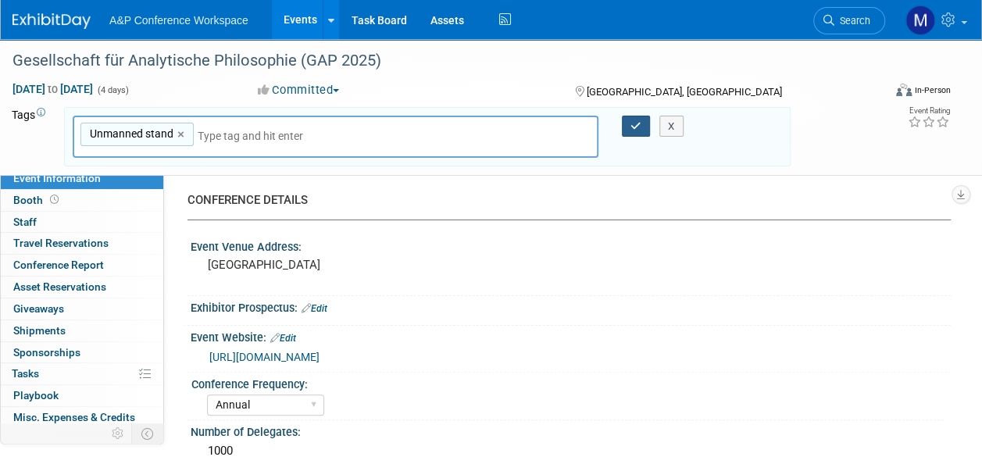
click at [628, 125] on button "button" at bounding box center [636, 127] width 28 height 22
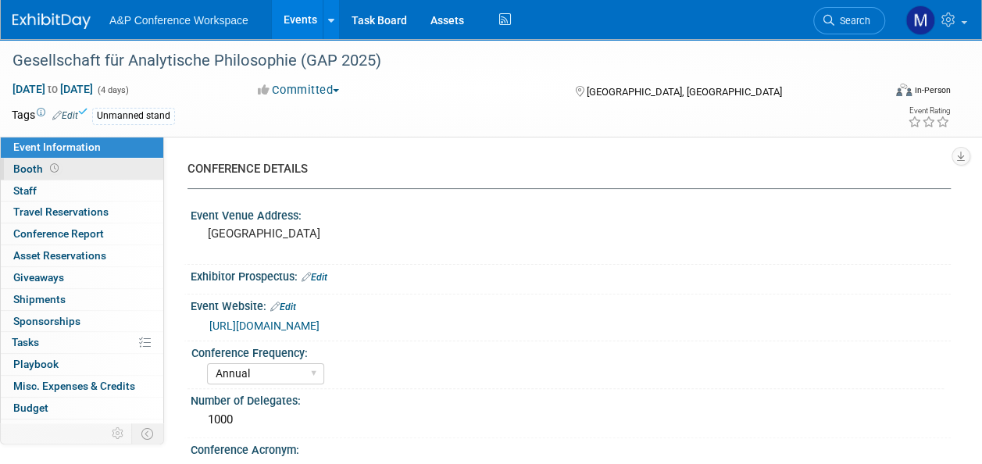
click at [67, 173] on link "Booth" at bounding box center [82, 169] width 163 height 21
select select "CUAP"
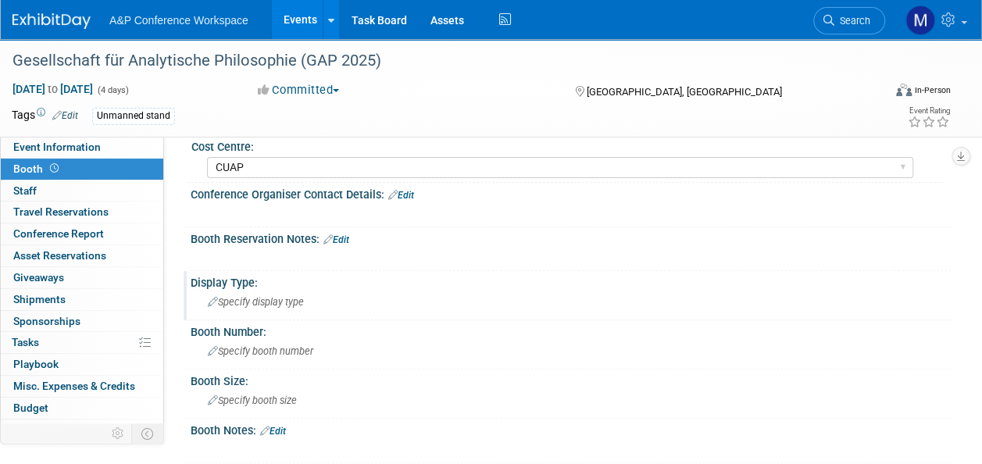
scroll to position [156, 0]
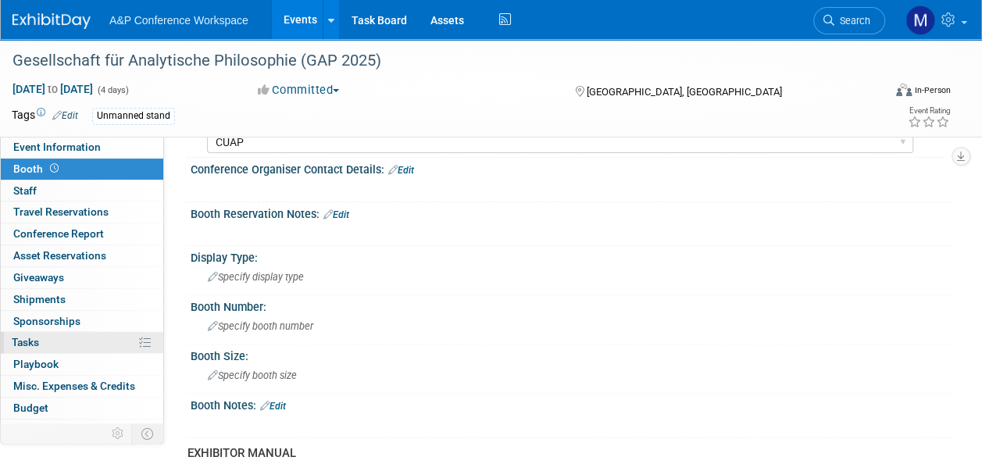
click at [70, 335] on link "0% Tasks 0%" at bounding box center [82, 342] width 163 height 21
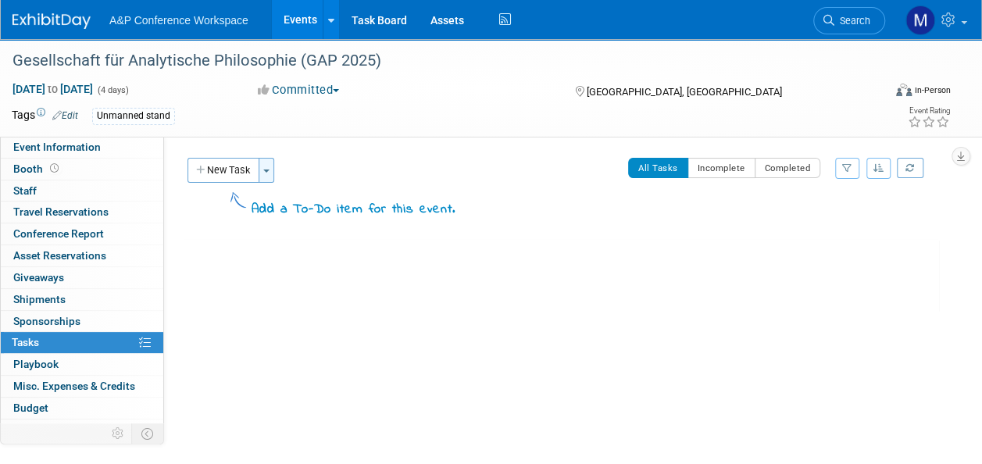
click at [268, 172] on span "button" at bounding box center [266, 171] width 6 height 3
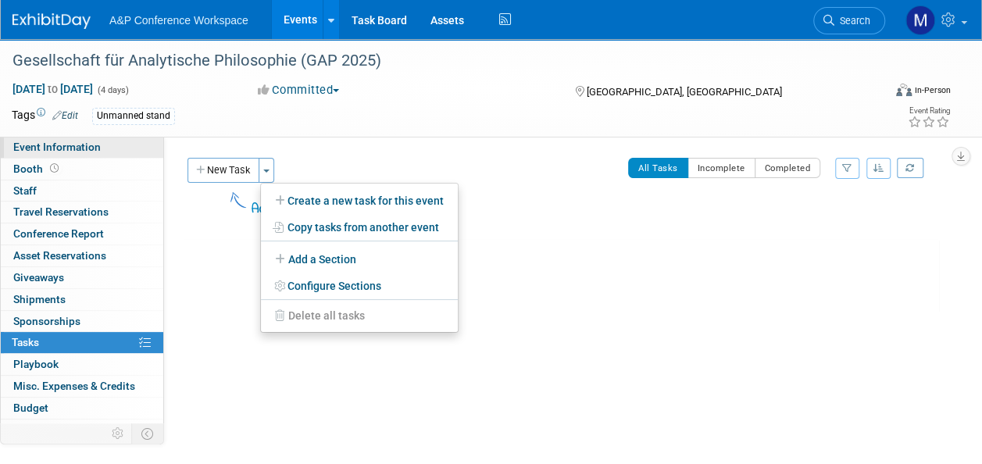
click at [88, 140] on link "Event Information" at bounding box center [82, 147] width 163 height 21
select select "Annual"
select select "Level 3"
select select "Unmanned Display"
select select "Philosophy"
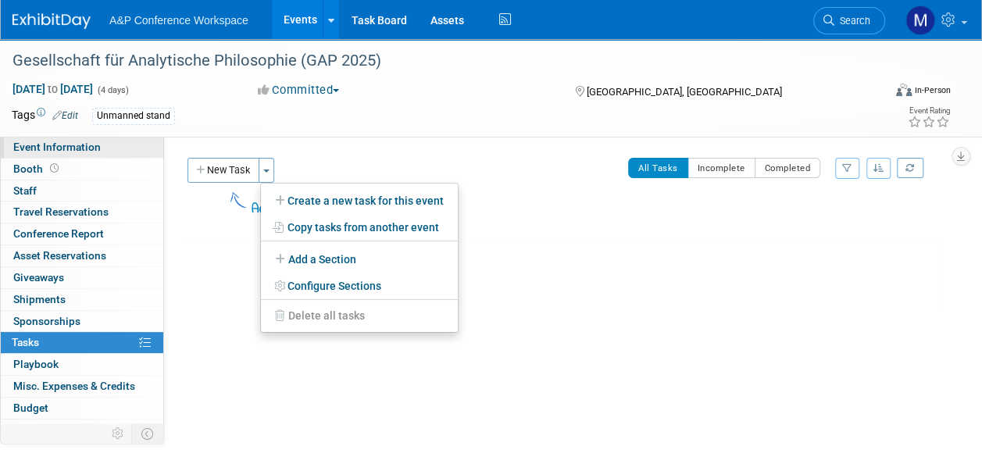
select select "Bloomsbury Academic"
select select "Matt Hambridge"
select select "Emma Chonofsky"
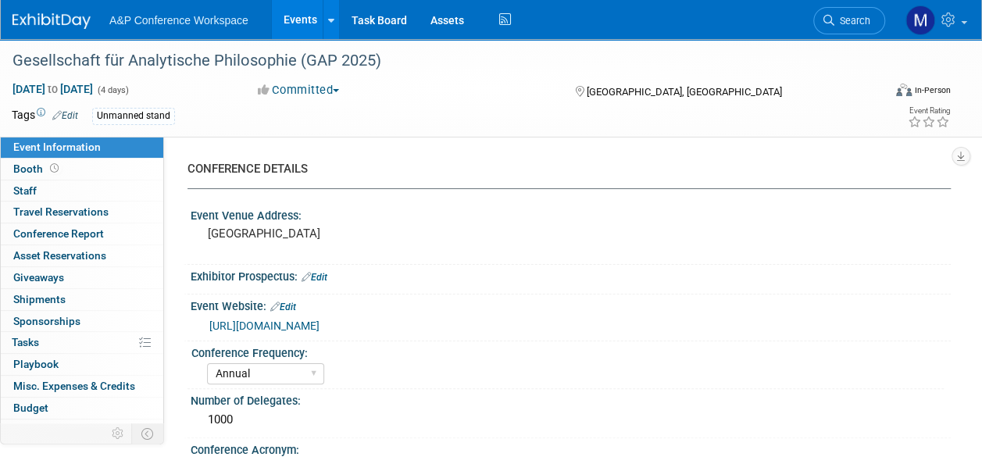
click at [850, 27] on link "Search" at bounding box center [850, 20] width 72 height 27
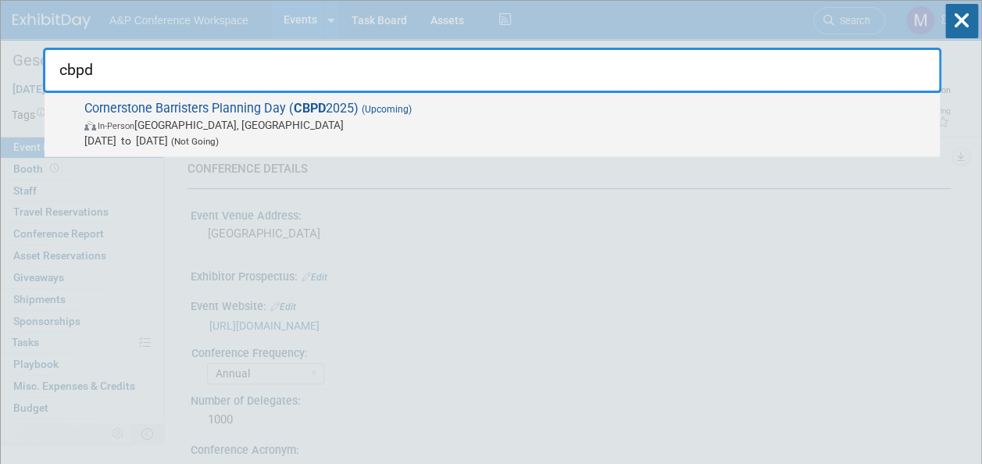
type input "cbpd"
click at [286, 112] on span "Cornerstone Barristers Planning Day ( CBPD 2025) (Upcoming) In-Person London, U…" at bounding box center [506, 125] width 853 height 48
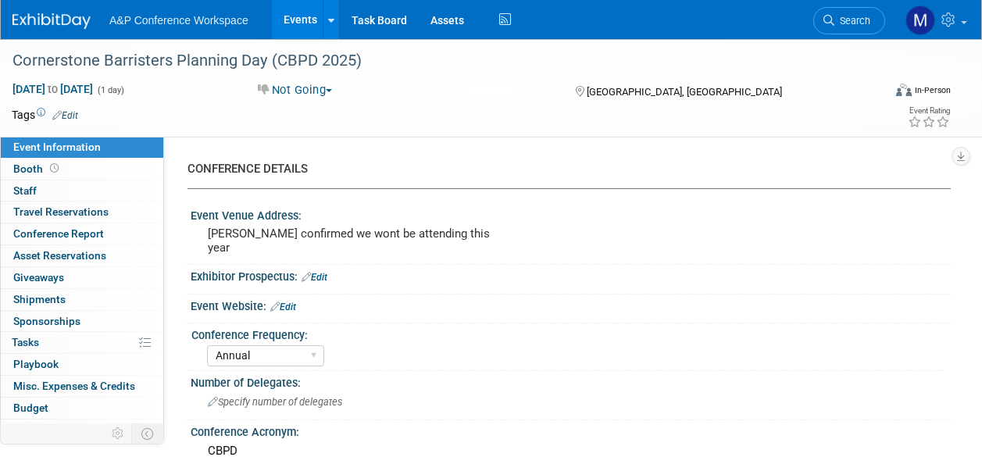
select select "Annual"
select select "Level 2"
select select "In-Person Booth"
select select "Law"
select select "Bloomsbury Professional"
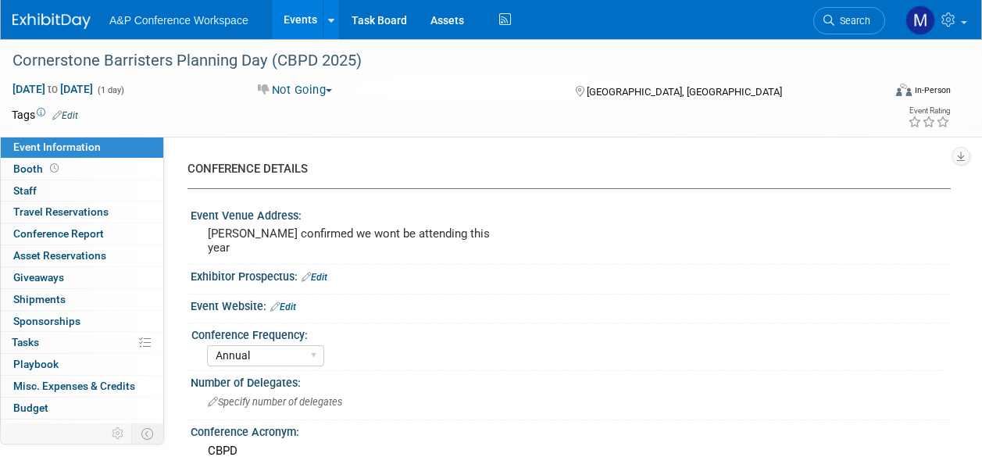
select select "[PERSON_NAME]"
select select "Networking/Commissioning"
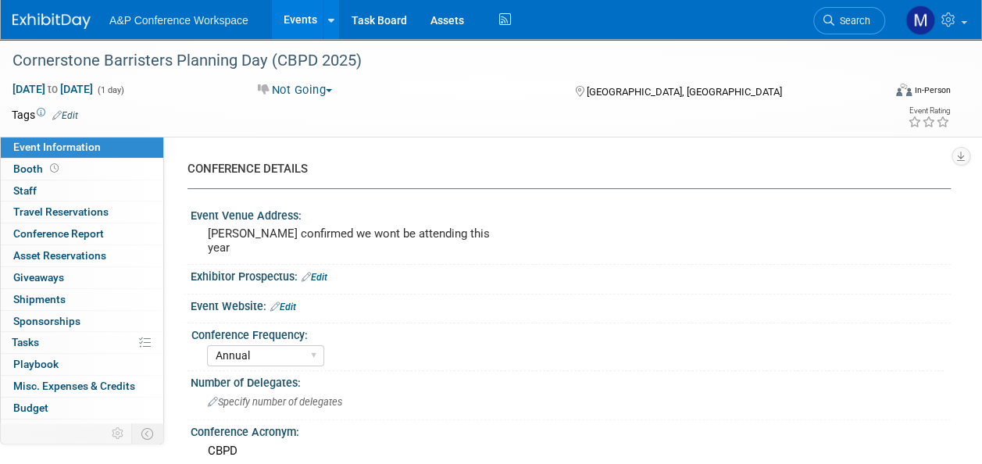
click at [139, 338] on icon at bounding box center [145, 343] width 12 height 12
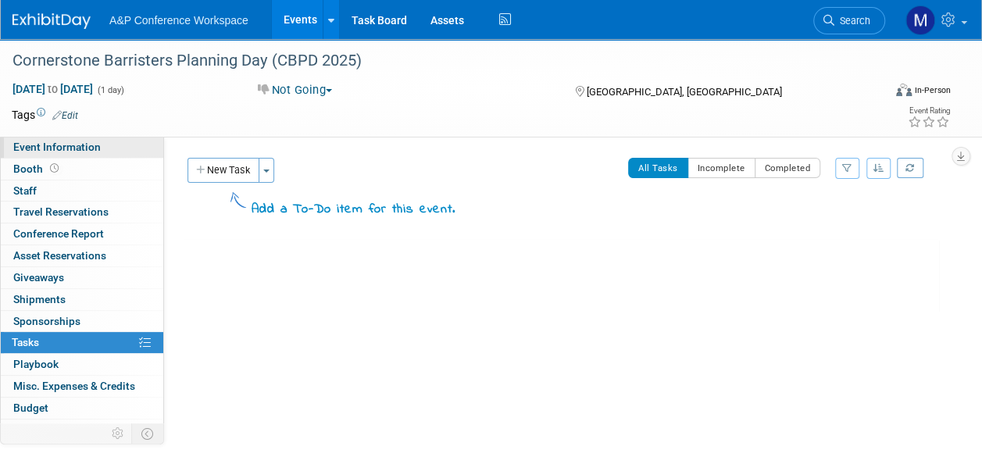
click at [109, 147] on link "Event Information" at bounding box center [82, 147] width 163 height 21
select select "Annual"
select select "Level 2"
select select "In-Person Booth"
select select "Law"
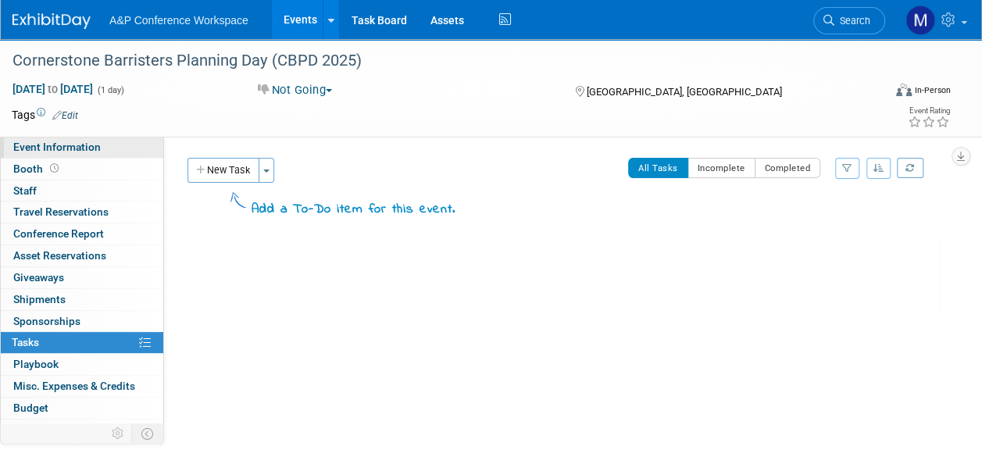
select select "Bloomsbury Professional"
select select "[PERSON_NAME]"
select select "Networking/Commissioning"
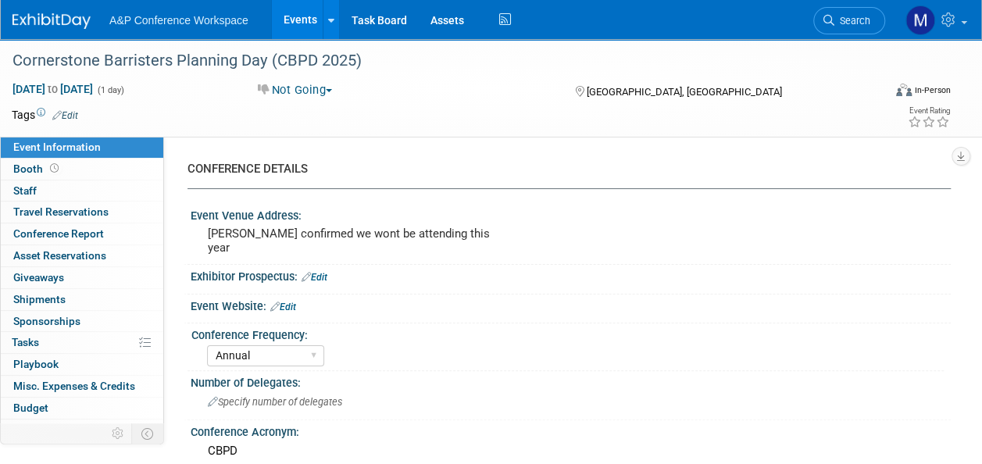
drag, startPoint x: 853, startPoint y: 21, endPoint x: 844, endPoint y: 30, distance: 12.7
click at [853, 21] on span "Search" at bounding box center [853, 21] width 36 height 12
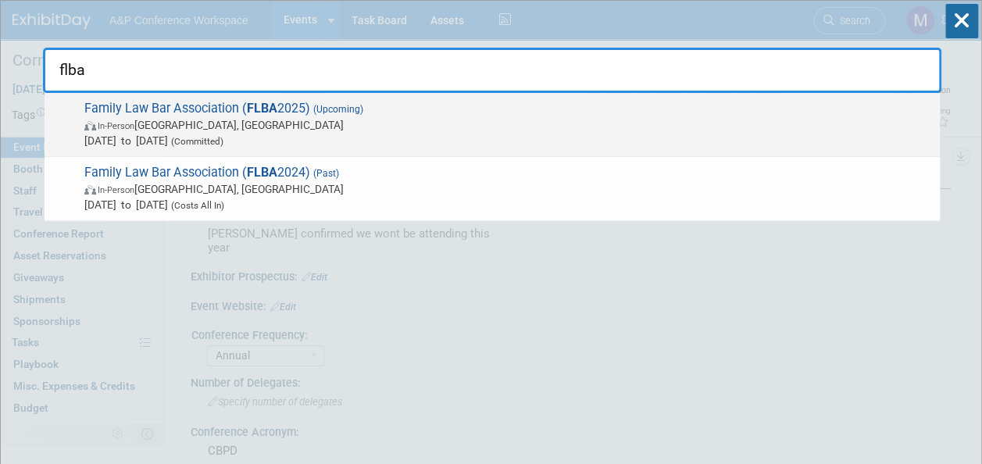
type input "flba"
click at [280, 113] on span "Family Law Bar Association ( FLBA 2025) (Upcoming) In-Person Birmingham, United…" at bounding box center [506, 125] width 853 height 48
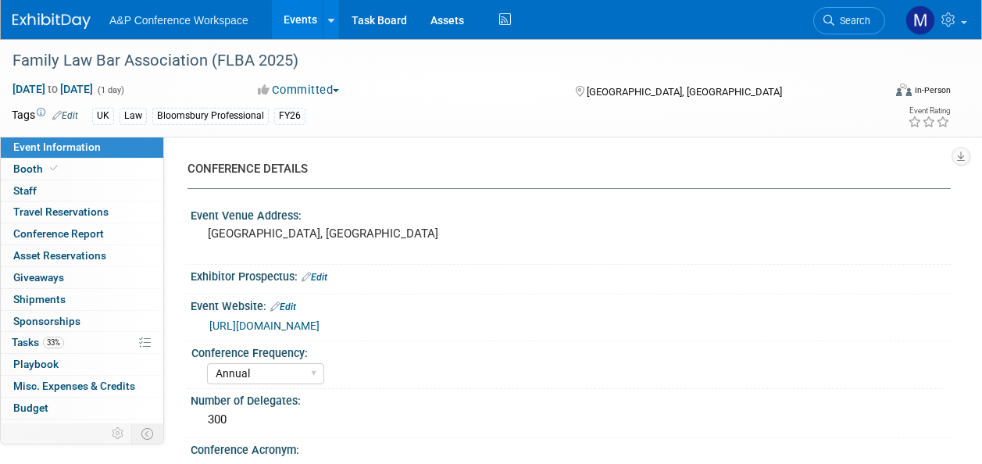
select select "Annual"
select select "Level 2"
select select "In-Person Booth"
select select "Law"
select select "Bloomsbury Professional"
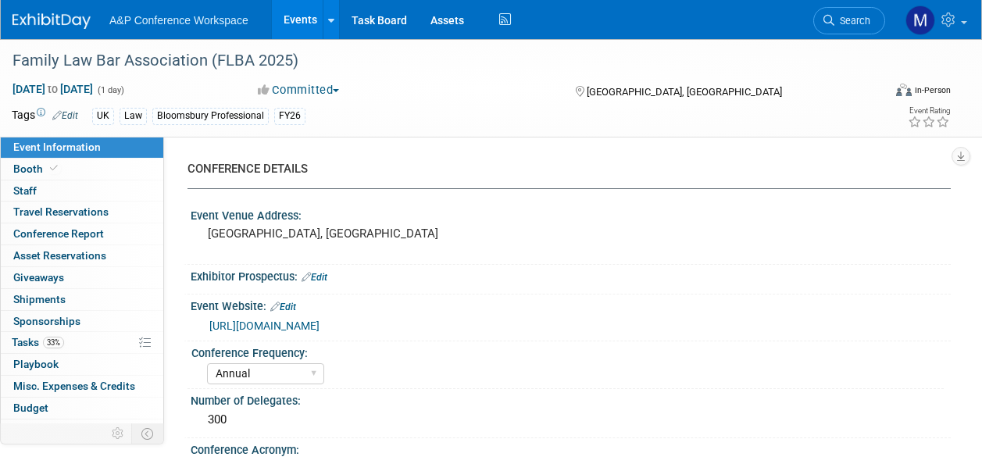
select select "[PERSON_NAME]"
select select "Networking/Commissioning"
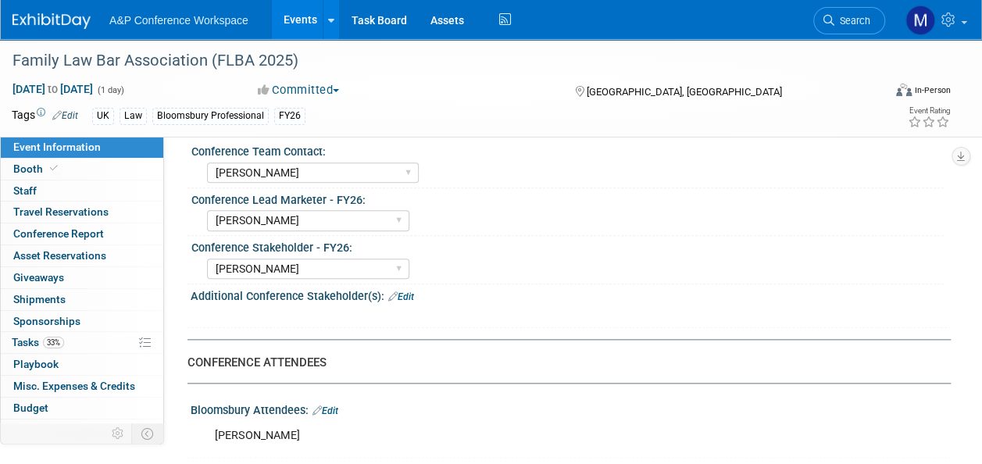
scroll to position [860, 0]
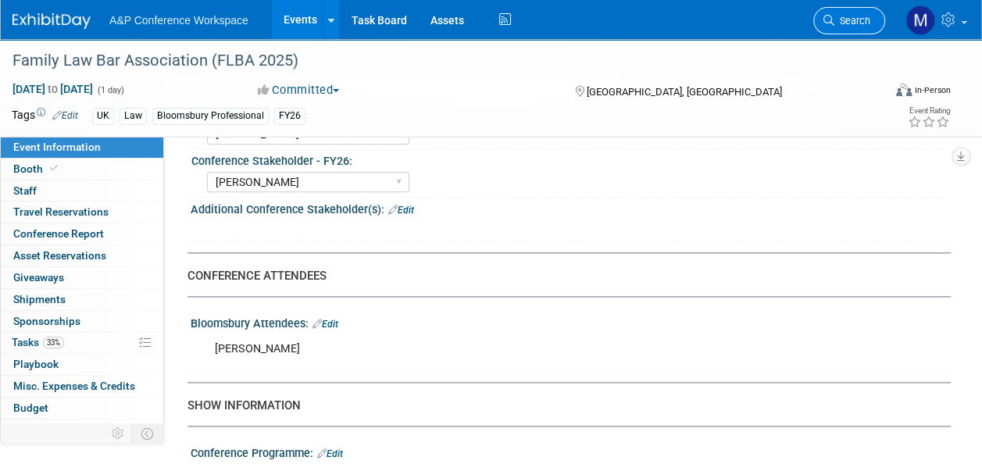
click at [858, 13] on link "Search" at bounding box center [850, 20] width 72 height 27
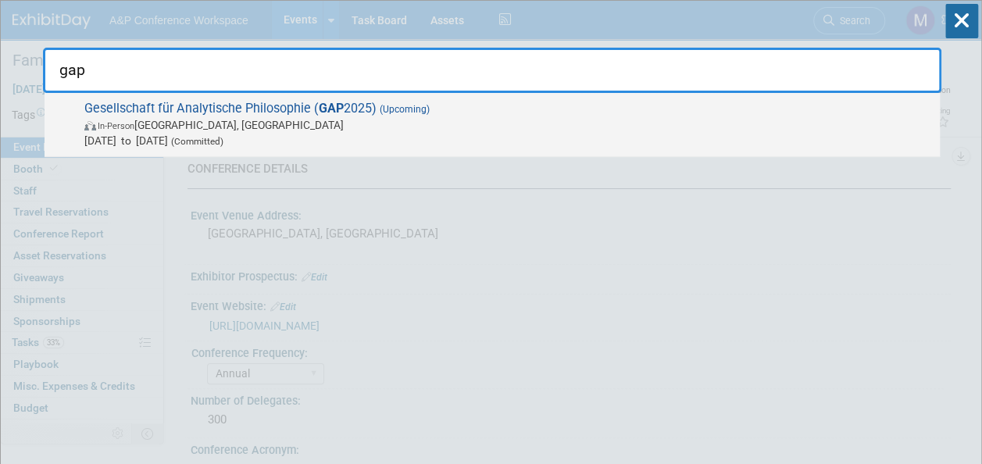
type input "gap"
click at [320, 114] on strong "GAP" at bounding box center [331, 108] width 25 height 15
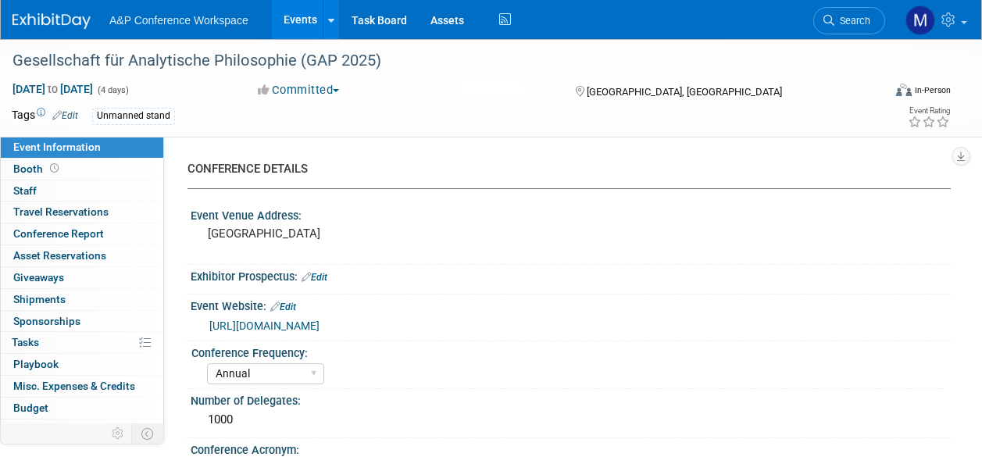
select select "Annual"
select select "Level 3"
select select "Unmanned Display"
select select "Philosophy"
select select "Bloomsbury Academic"
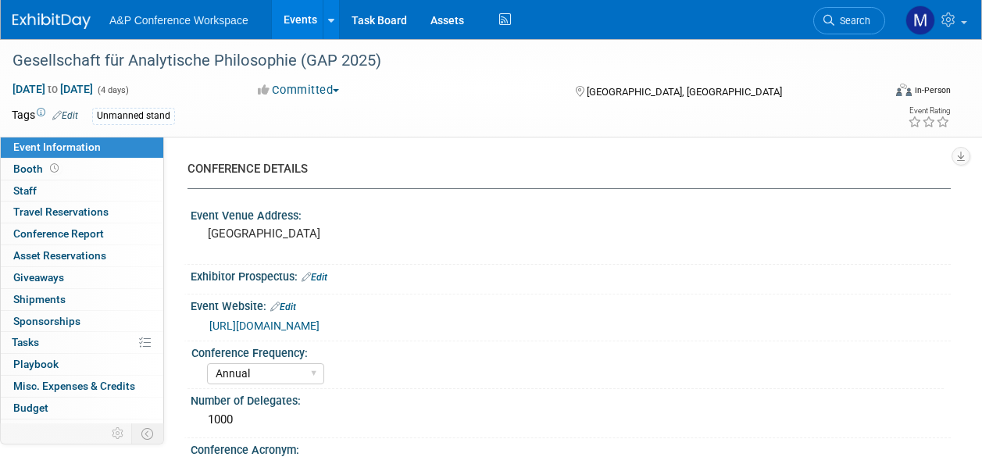
select select "Matt Hambridge"
select select "Emma Chonofsky"
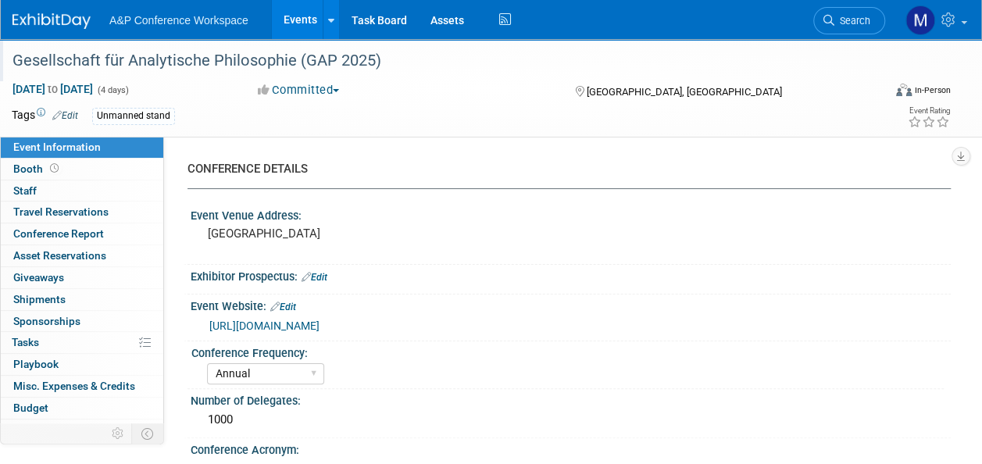
drag, startPoint x: 397, startPoint y: 61, endPoint x: 6, endPoint y: 61, distance: 390.8
click at [6, 61] on div "Gesellschaft für Analytische Philosophie (GAP 2025)" at bounding box center [441, 60] width 882 height 42
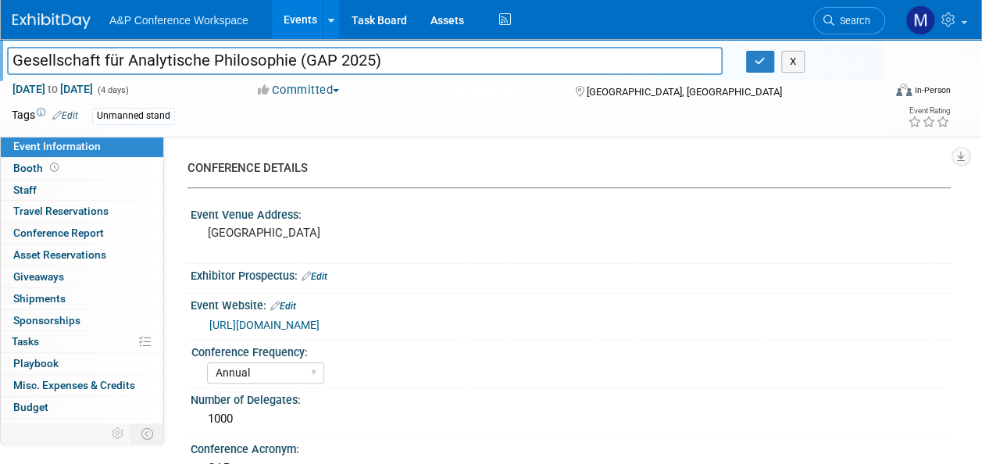
drag, startPoint x: 444, startPoint y: 58, endPoint x: 6, endPoint y: 63, distance: 437.7
click at [6, 63] on div "Gesellschaft für Analytische Philosophie (GAP 2025)" at bounding box center [364, 62] width 739 height 23
click at [749, 63] on button "button" at bounding box center [760, 62] width 28 height 22
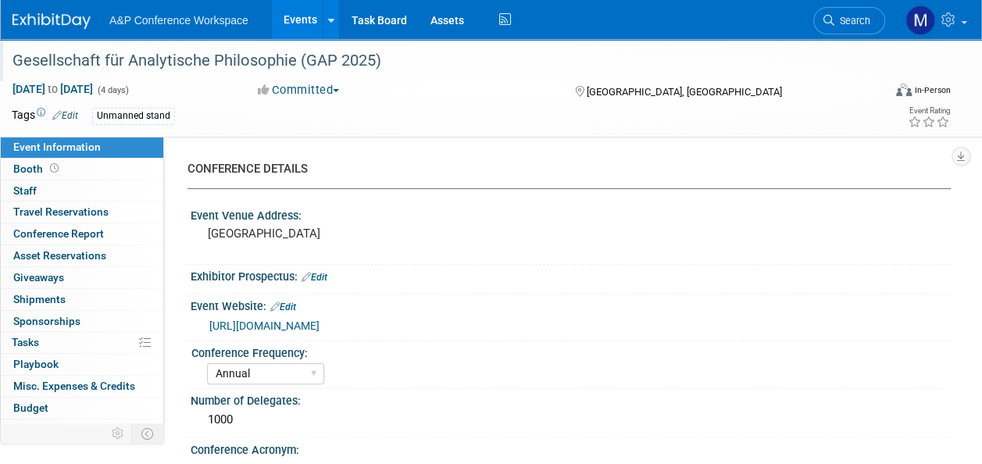
click at [308, 327] on link "https://www.gap-im-netz.de/de/" at bounding box center [264, 326] width 110 height 13
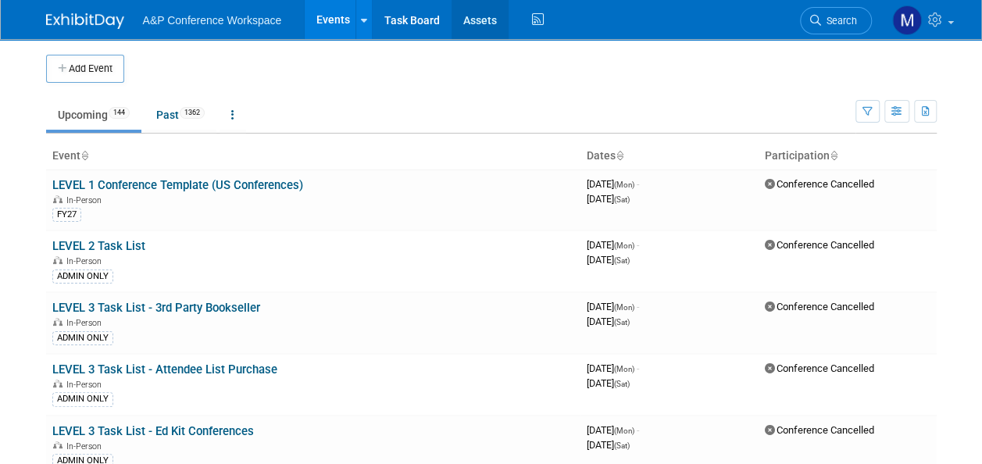
click at [467, 20] on link "Assets" at bounding box center [480, 19] width 57 height 39
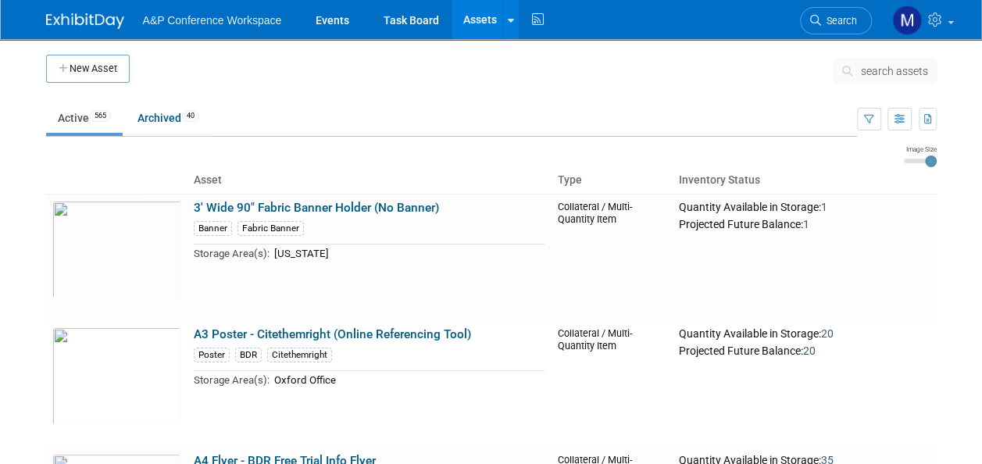
click at [474, 27] on link "Assets" at bounding box center [480, 19] width 57 height 39
click at [869, 75] on span "search assets" at bounding box center [894, 71] width 67 height 13
click at [868, 76] on span "search assets" at bounding box center [894, 71] width 67 height 13
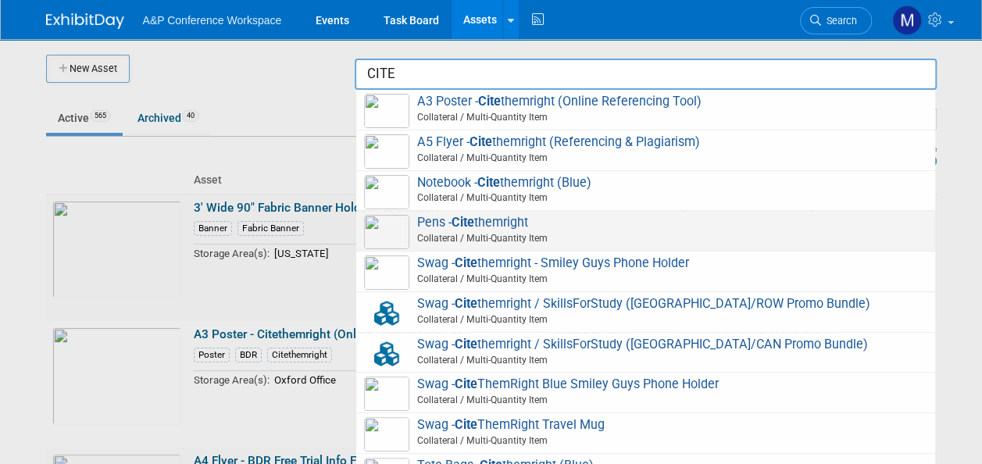
click at [520, 225] on span "Pens - Cite themright Collateral / Multi-Quantity Item" at bounding box center [645, 231] width 563 height 32
type input "Pens - Citethemright"
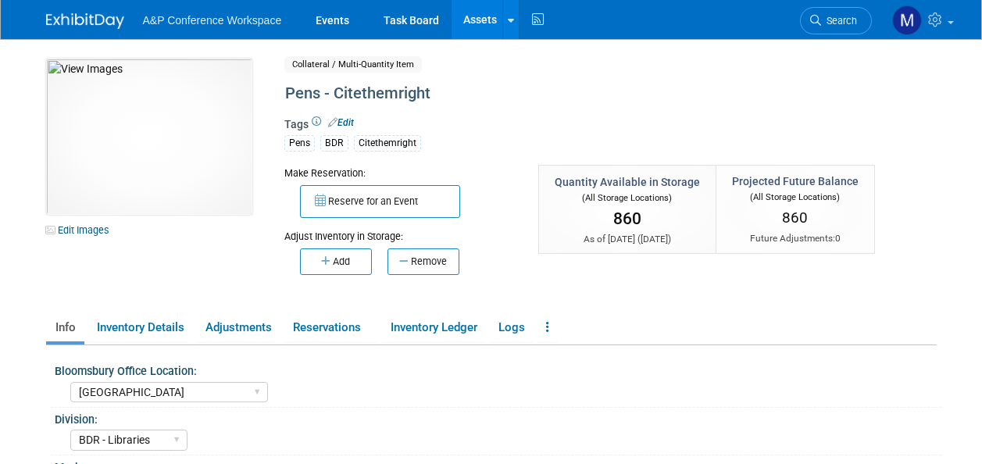
select select "[GEOGRAPHIC_DATA]"
select select "BDR - Libraries"
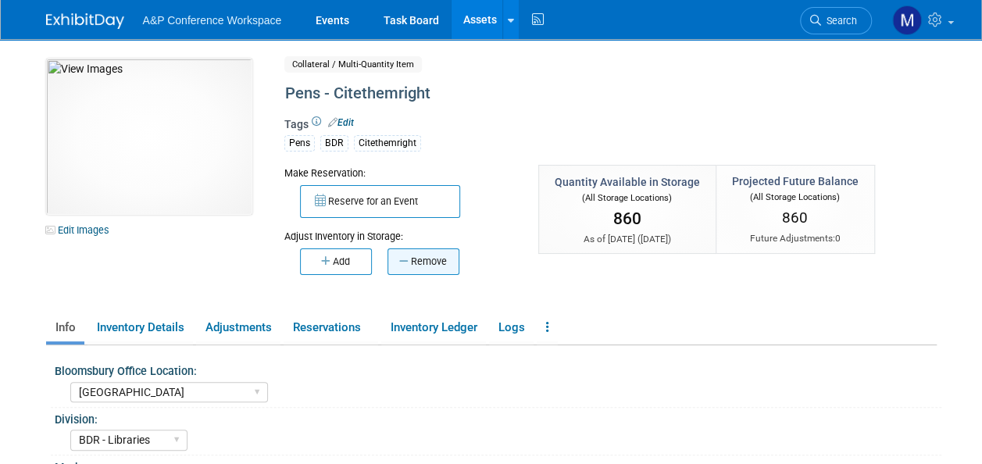
click at [445, 255] on button "Remove" at bounding box center [424, 262] width 72 height 27
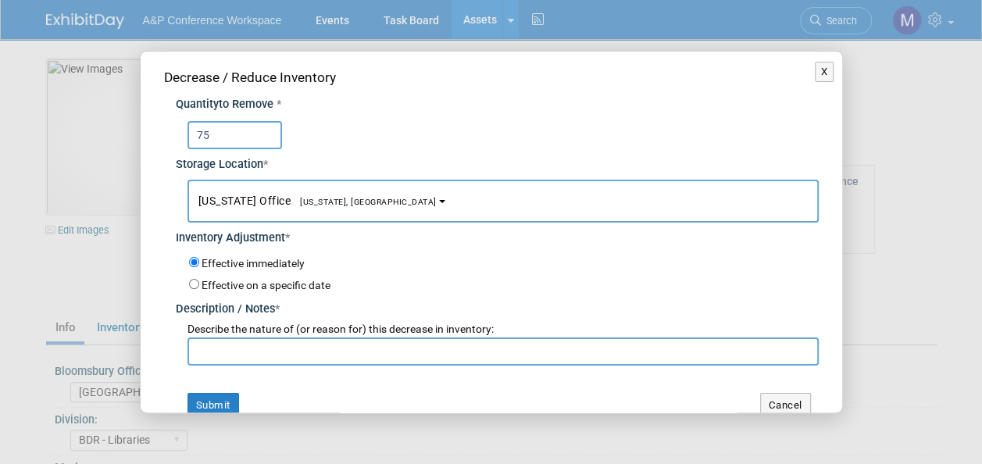
type input "75"
click at [299, 206] on span "[US_STATE] Office [US_STATE], [GEOGRAPHIC_DATA]" at bounding box center [318, 201] width 238 height 13
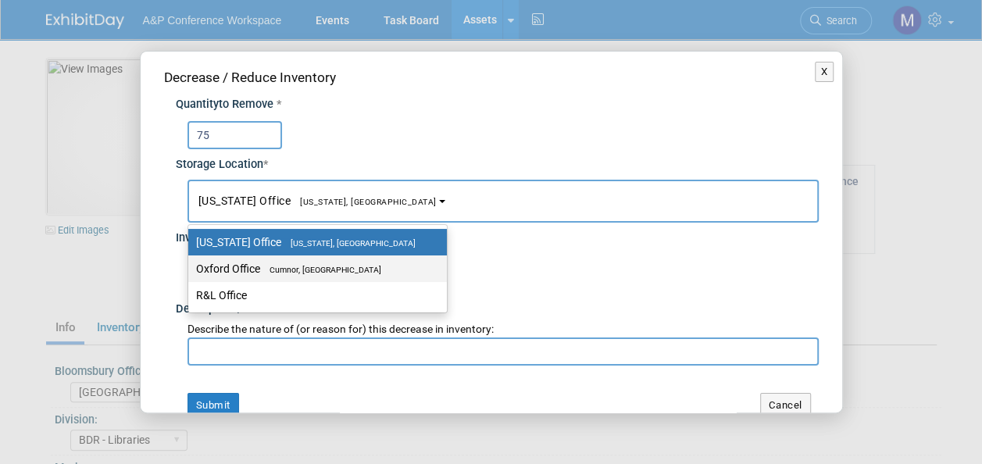
click at [302, 262] on label "Oxford Office [GEOGRAPHIC_DATA], [GEOGRAPHIC_DATA]" at bounding box center [313, 269] width 235 height 20
click at [191, 264] on input "Oxford Office [GEOGRAPHIC_DATA], [GEOGRAPHIC_DATA]" at bounding box center [186, 269] width 10 height 10
select select "11222978"
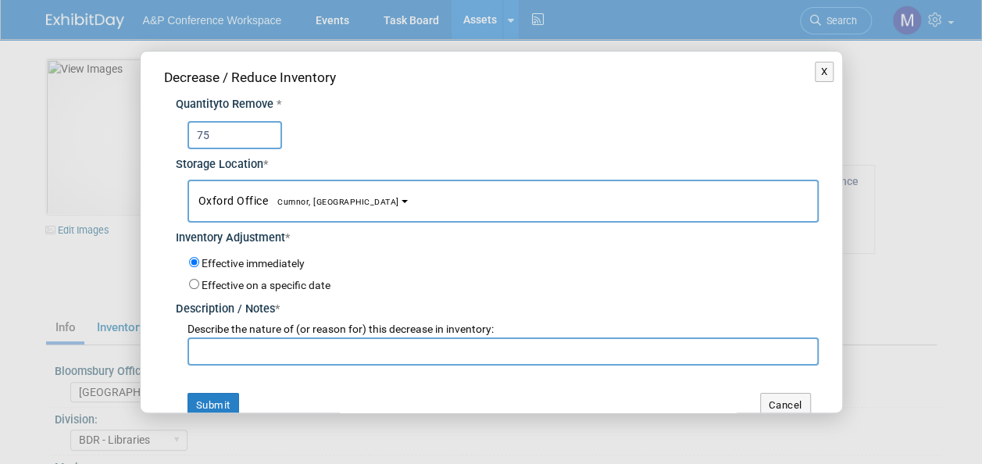
click at [296, 354] on input "text" at bounding box center [503, 352] width 631 height 28
drag, startPoint x: 296, startPoint y: 354, endPoint x: 259, endPoint y: 347, distance: 38.2
click at [259, 347] on input "text" at bounding box center [503, 352] width 631 height 28
type input "a"
drag, startPoint x: 436, startPoint y: 347, endPoint x: 172, endPoint y: 349, distance: 264.2
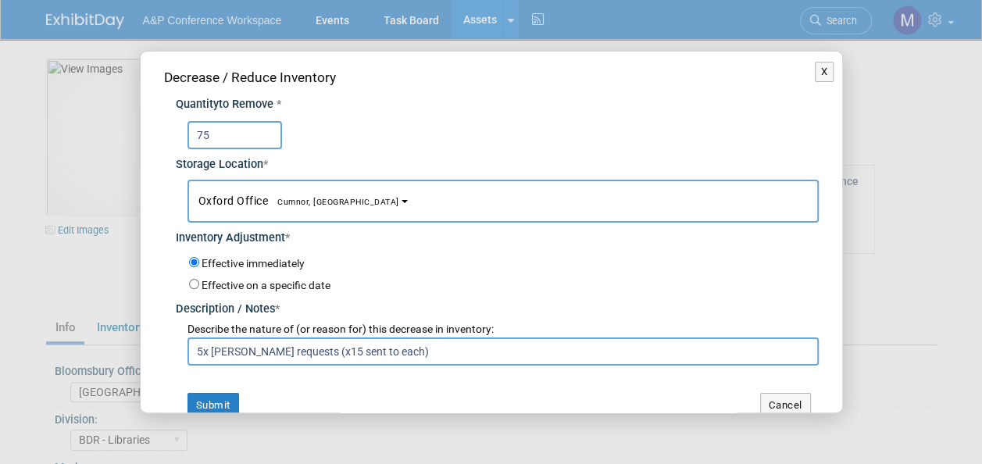
click at [172, 349] on div "Quantity to Remove * 75 Storage Location * [US_STATE] Office<span style="font-s…" at bounding box center [491, 227] width 655 height 278
type input "5x [PERSON_NAME] requests (x15 sent to each)"
click at [225, 399] on button "Submit" at bounding box center [214, 405] width 52 height 25
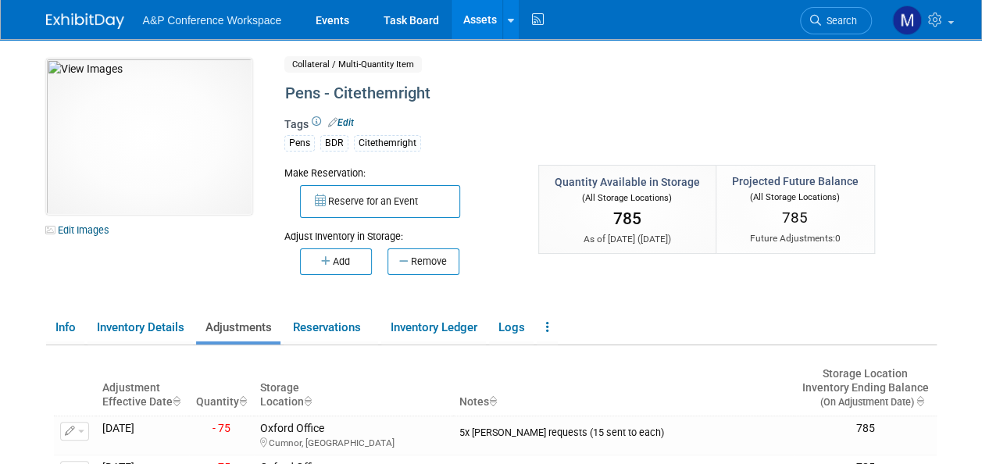
click at [475, 22] on link "Assets" at bounding box center [480, 19] width 57 height 39
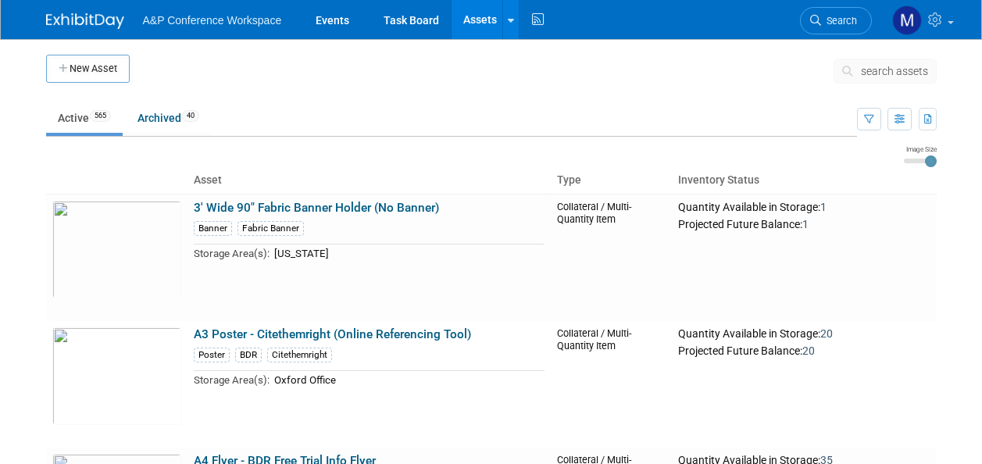
click at [882, 74] on span "search assets" at bounding box center [894, 71] width 67 height 13
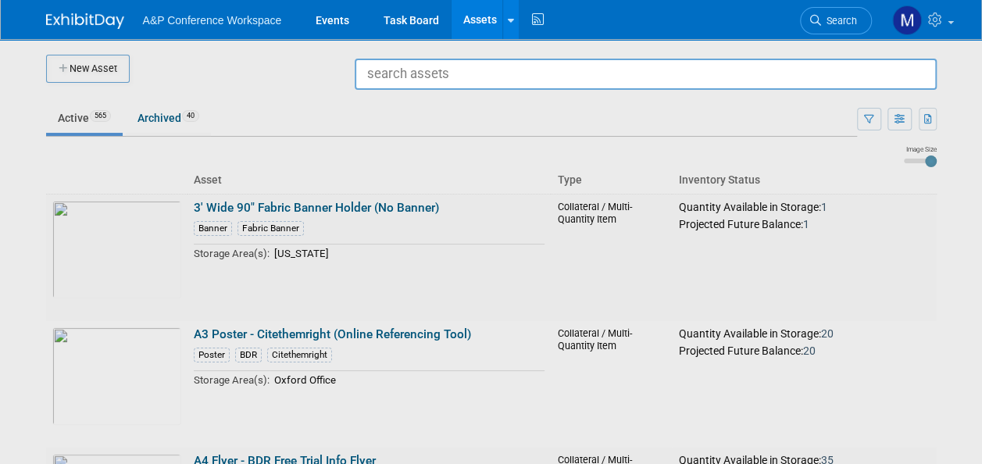
click at [635, 84] on input "text" at bounding box center [646, 74] width 582 height 31
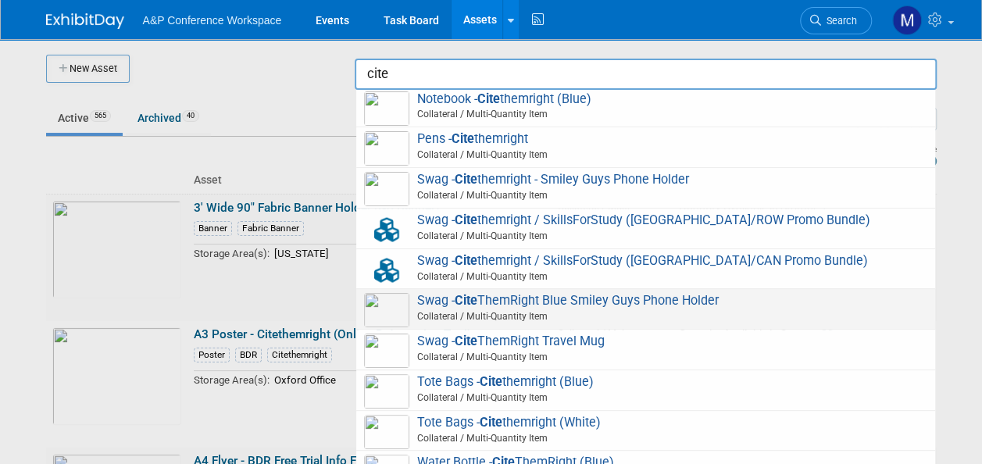
scroll to position [88, 0]
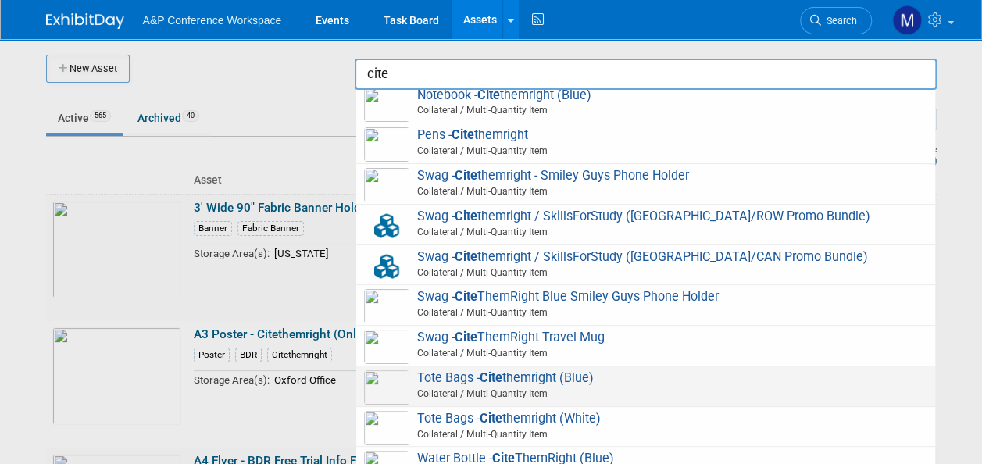
click at [563, 370] on span "Tote Bags - Cite themright (Blue) Collateral / Multi-Quantity Item" at bounding box center [645, 386] width 563 height 32
type input "Tote Bags - Citethemright (Blue)"
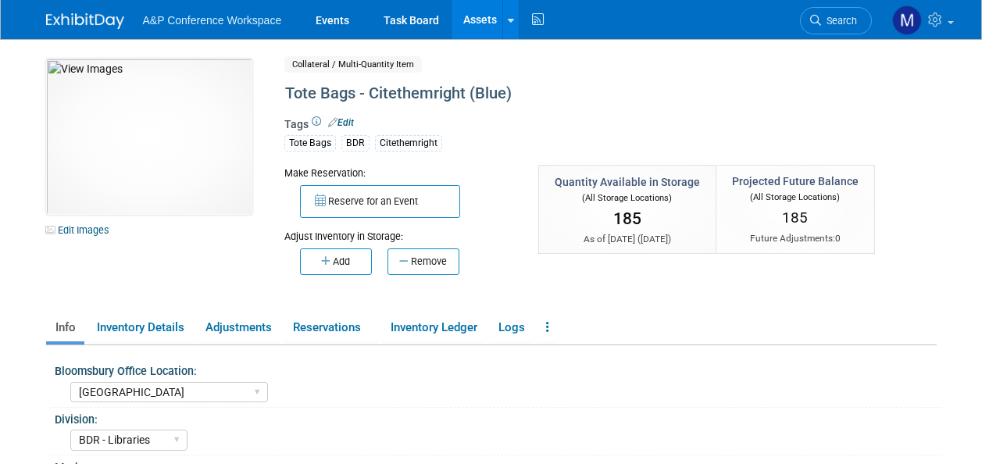
select select "[GEOGRAPHIC_DATA]"
select select "BDR - Libraries"
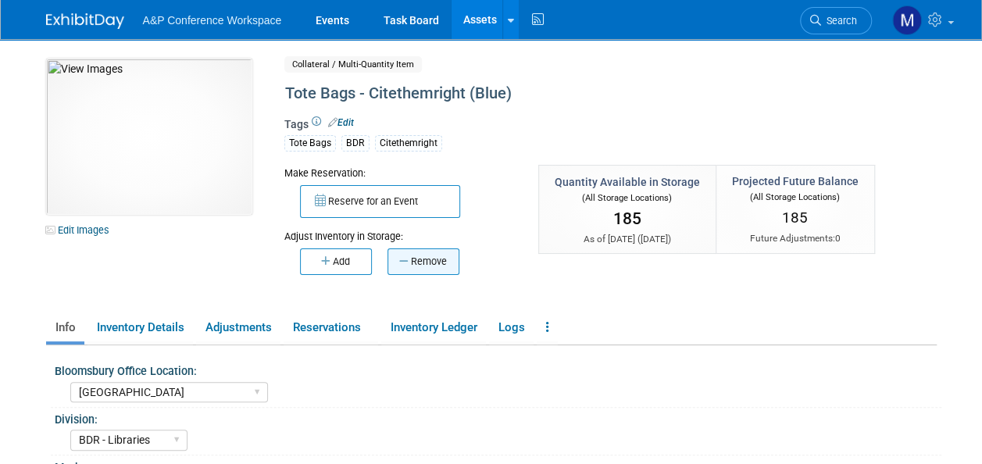
click at [447, 259] on button "Remove" at bounding box center [424, 262] width 72 height 27
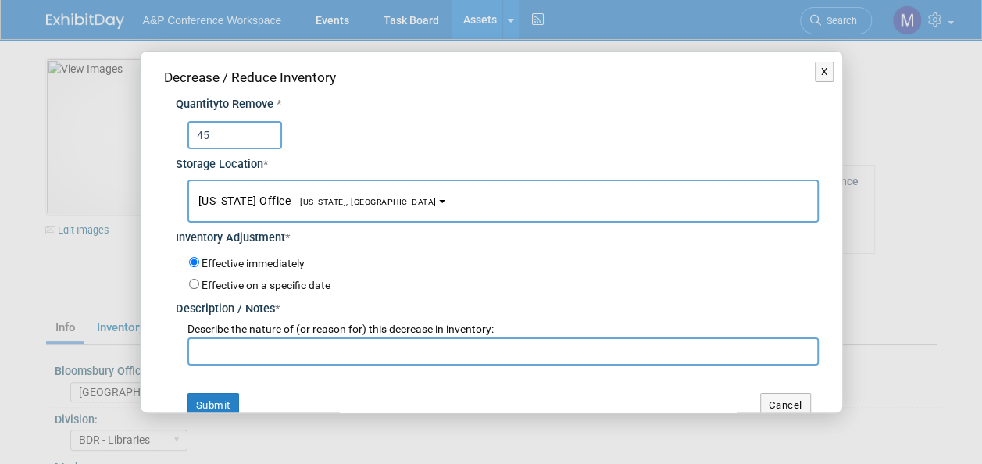
type input "45"
click at [281, 190] on button "[US_STATE] Office [US_STATE], [GEOGRAPHIC_DATA]" at bounding box center [503, 201] width 631 height 43
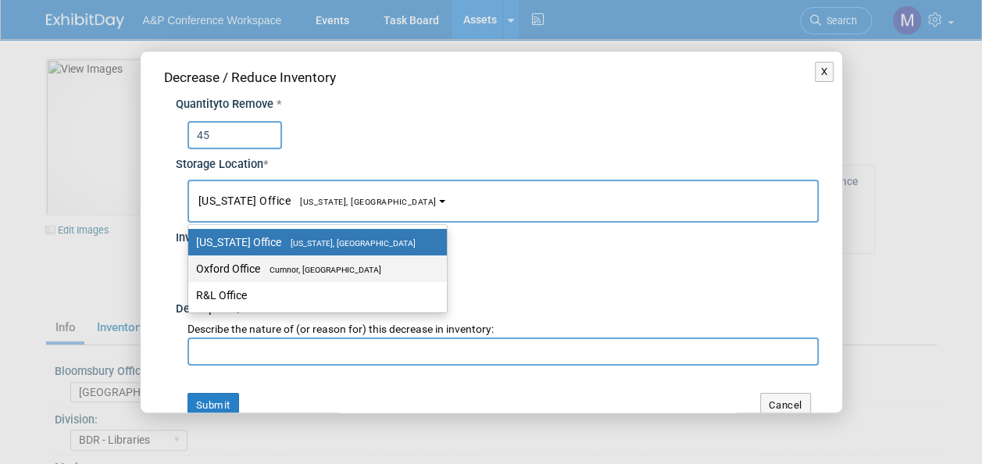
click at [292, 260] on label "Oxford Office [GEOGRAPHIC_DATA], [GEOGRAPHIC_DATA]" at bounding box center [313, 269] width 235 height 20
click at [191, 264] on input "Oxford Office [GEOGRAPHIC_DATA], [GEOGRAPHIC_DATA]" at bounding box center [186, 269] width 10 height 10
select select "11222978"
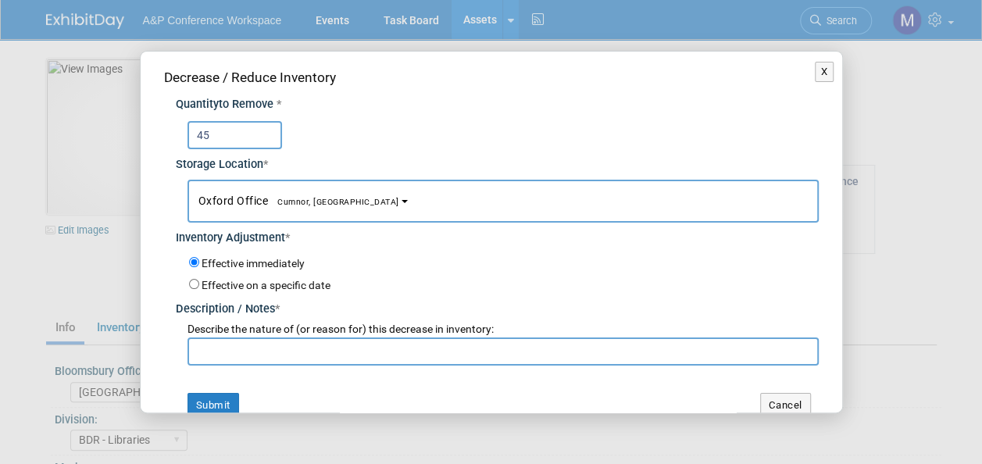
click at [295, 353] on input "text" at bounding box center [503, 352] width 631 height 28
paste input "5x [PERSON_NAME] requests (x15 sent to each)"
click at [205, 351] on input "5x [PERSON_NAME] requests (x15 sent to each)" at bounding box center [503, 352] width 631 height 28
type input "3x [PERSON_NAME] requests (x15 sent to each)"
click at [213, 396] on button "Submit" at bounding box center [214, 405] width 52 height 25
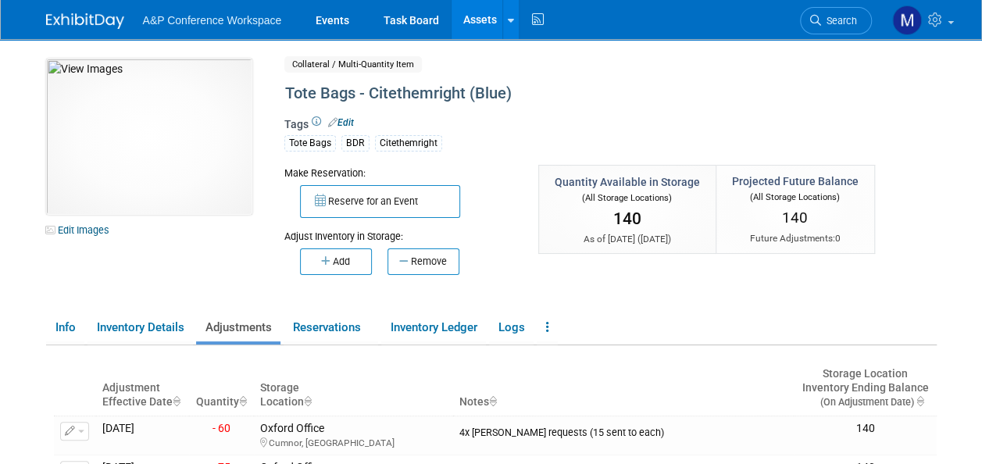
click at [478, 23] on link "Assets" at bounding box center [480, 19] width 57 height 39
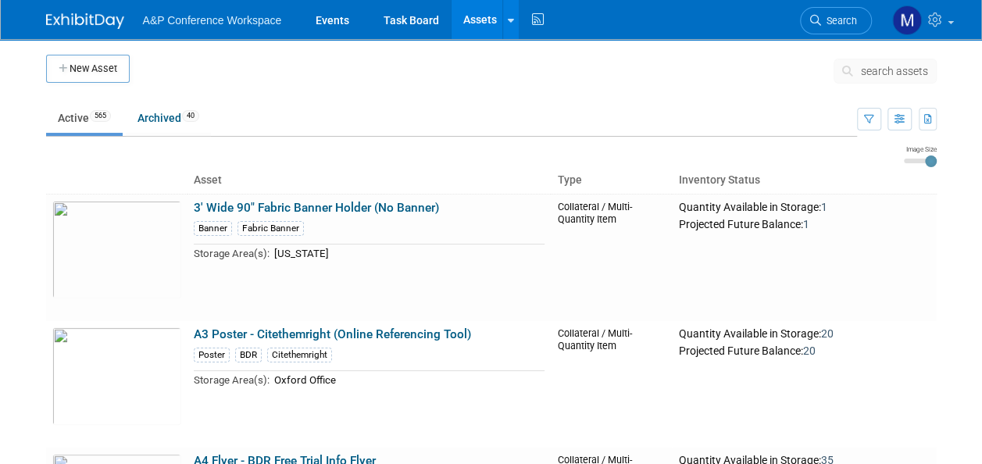
click at [860, 66] on button "search assets" at bounding box center [885, 71] width 103 height 25
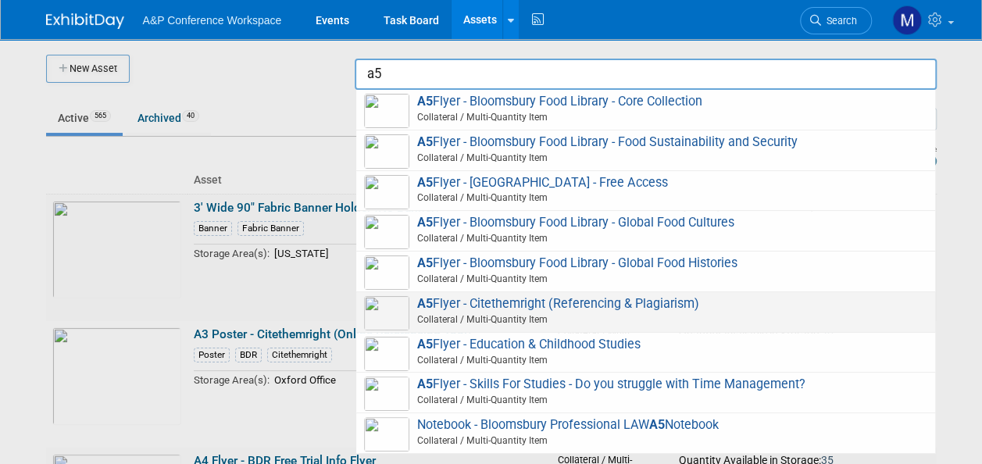
click at [530, 303] on span "A5 Flyer - Citethemright (Referencing & Plagiarism) Collateral / Multi-Quantity…" at bounding box center [645, 312] width 563 height 32
type input "A5 Flyer - Citethemright (Referencing & Plagiarism)"
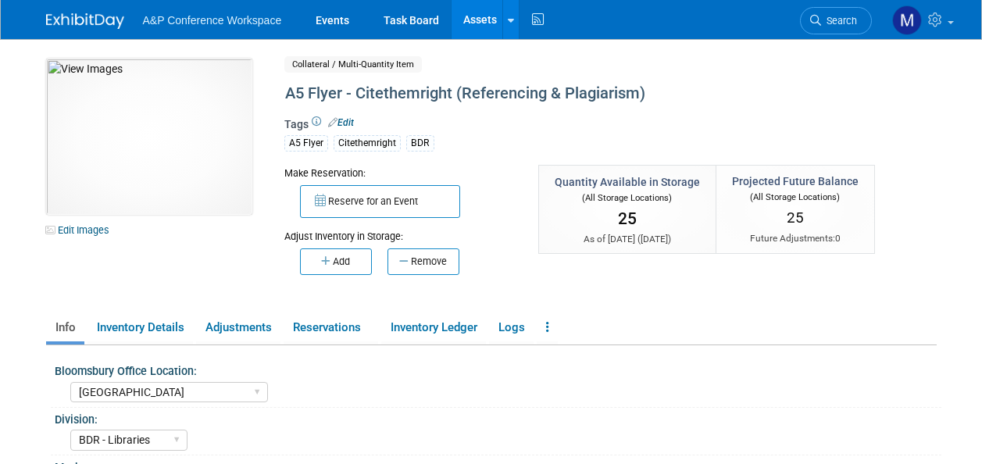
select select "[GEOGRAPHIC_DATA]"
select select "BDR - Libraries"
select select "[PERSON_NAME]"
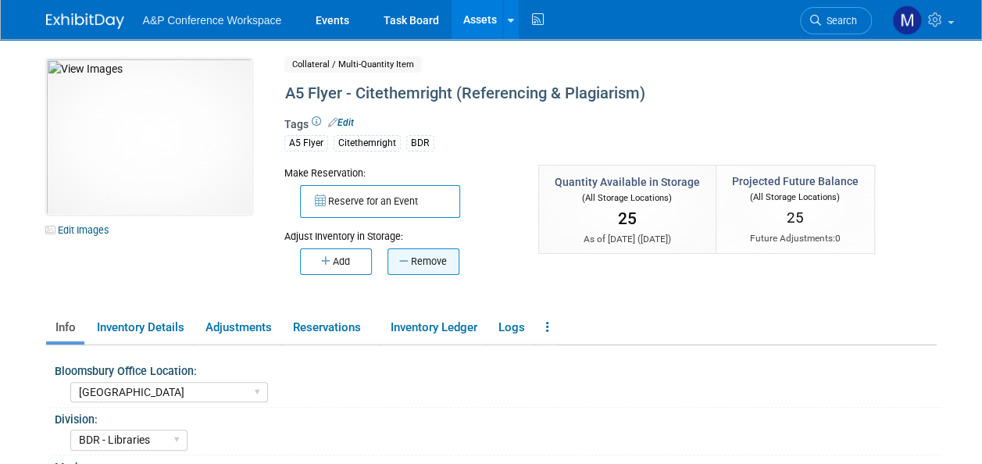
click at [430, 259] on button "Remove" at bounding box center [424, 262] width 72 height 27
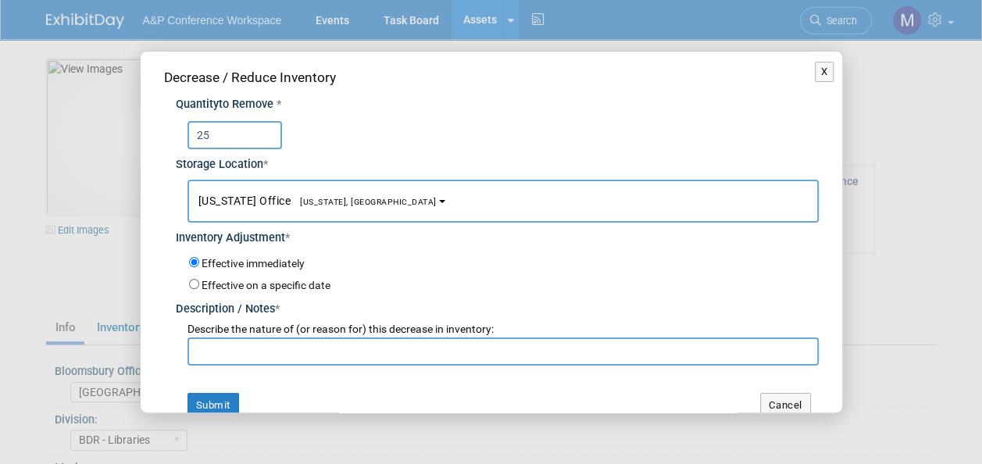
type input "25"
click at [299, 211] on button "New York Office New York, NY" at bounding box center [503, 201] width 631 height 43
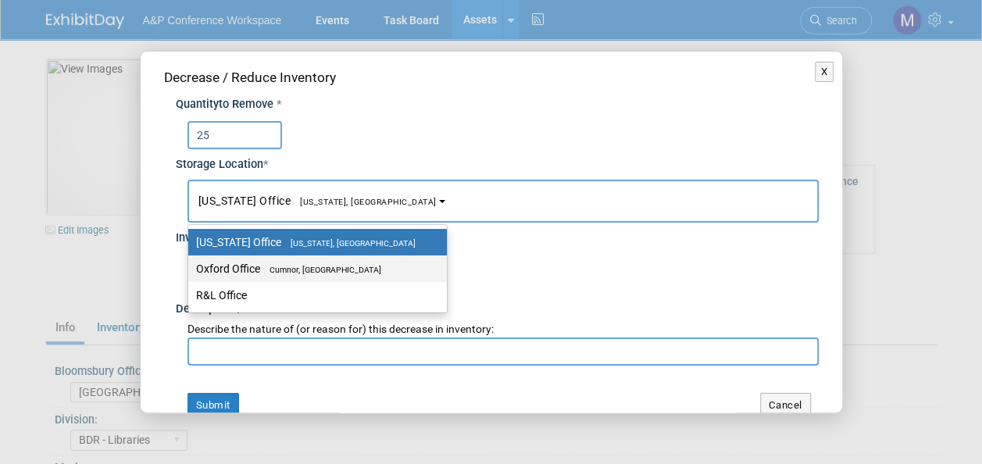
click at [299, 265] on span "Cumnor, [GEOGRAPHIC_DATA]" at bounding box center [320, 270] width 121 height 10
click at [191, 264] on input "Oxford Office Cumnor, United Kingdom" at bounding box center [186, 269] width 10 height 10
select select "11222978"
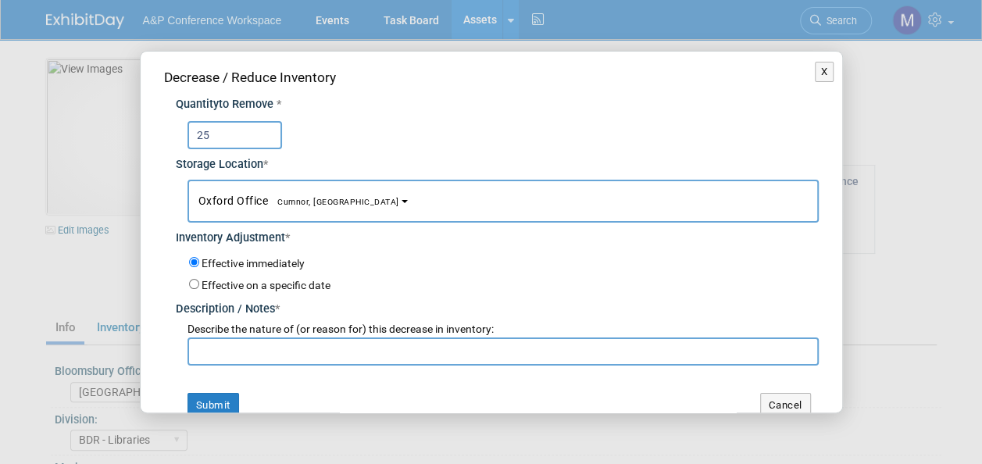
click at [291, 355] on input "text" at bounding box center [503, 352] width 631 height 28
paste input "5x Abigail Larkin requests (x15 sent to each)"
click at [339, 350] on input "5x Abigail Larkin requests (x15 sent to each)" at bounding box center [503, 352] width 631 height 28
type input "5x Abigail Larkin requests (x5 sent to each)"
click at [232, 400] on button "Submit" at bounding box center [214, 405] width 52 height 25
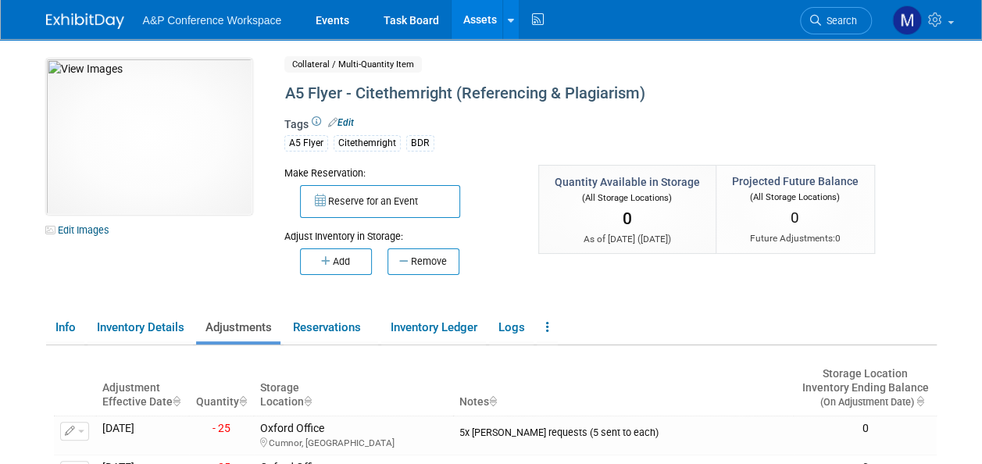
click at [481, 13] on link "Assets" at bounding box center [480, 19] width 57 height 39
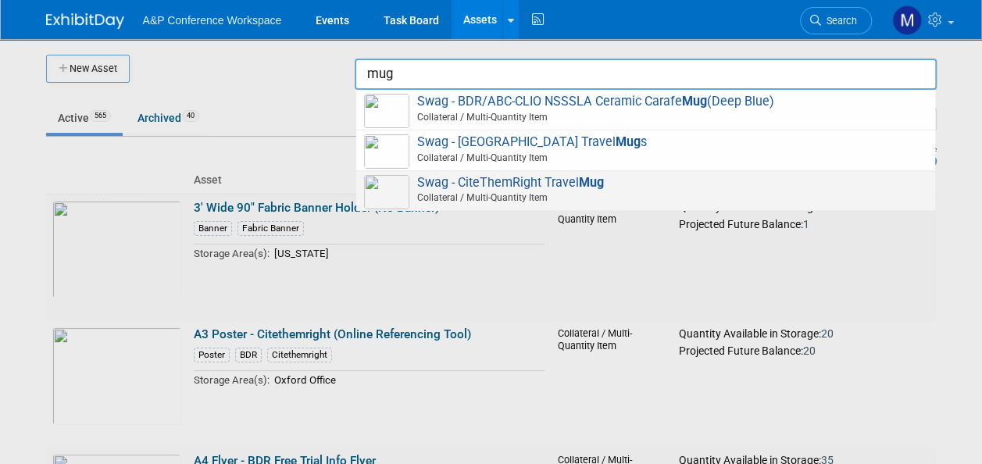
click at [511, 182] on span "Swag - CiteThemRight Travel Mug Collateral / Multi-Quantity Item" at bounding box center [645, 191] width 563 height 32
type input "Swag - CiteThemRight Travel Mug"
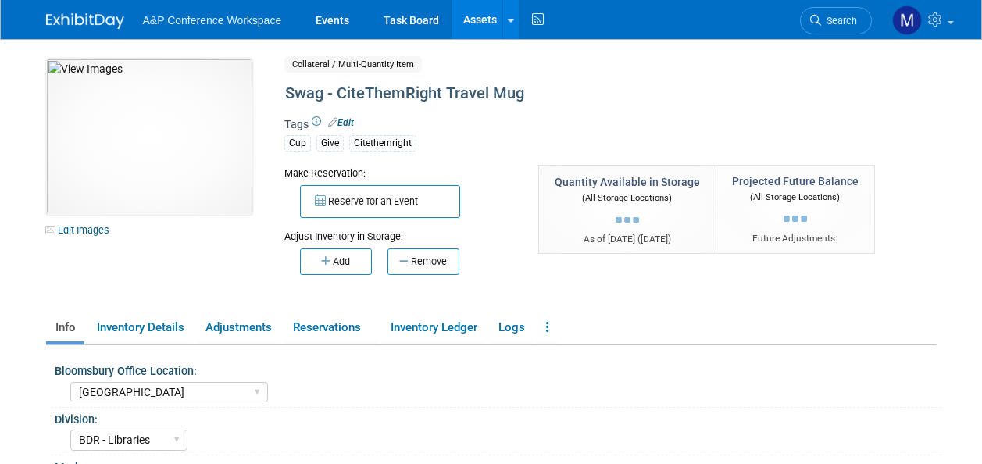
select select "[GEOGRAPHIC_DATA]"
select select "BDR - Libraries"
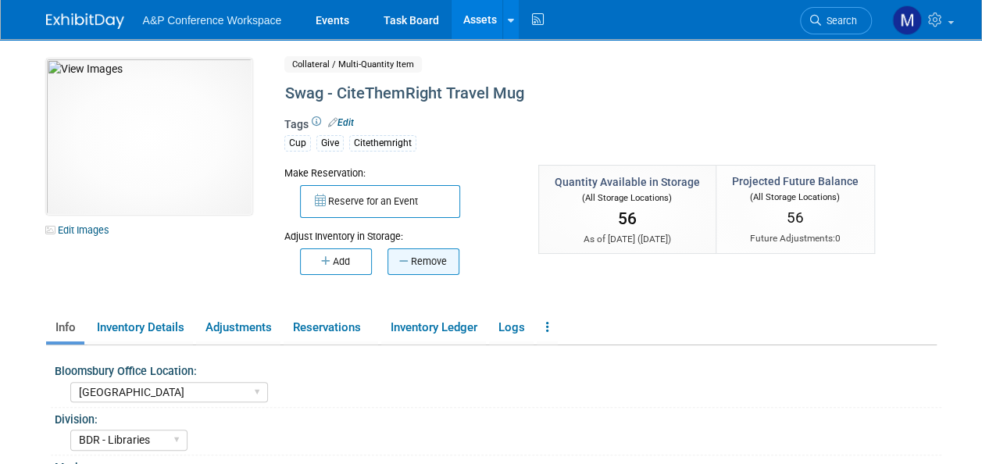
click at [444, 260] on button "Remove" at bounding box center [424, 262] width 72 height 27
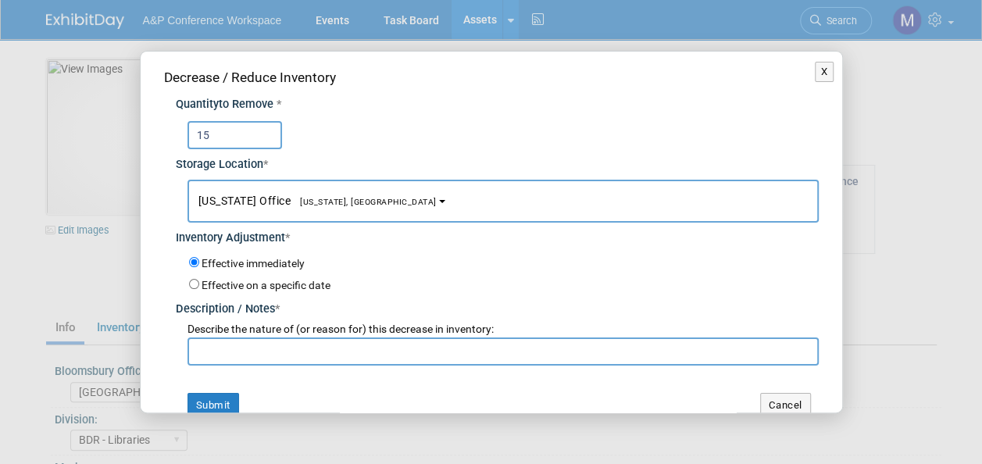
type input "15"
click at [346, 200] on button "New York Office New York, NY" at bounding box center [503, 201] width 631 height 43
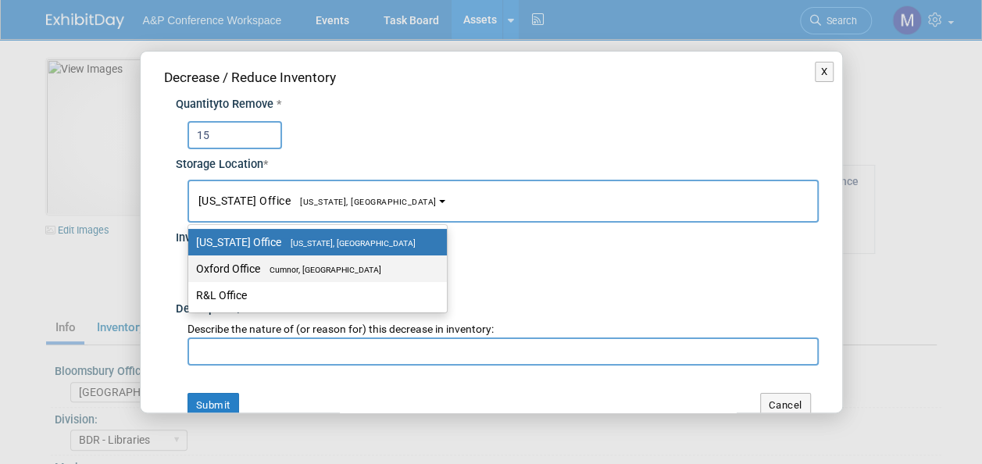
click at [348, 271] on span "Cumnor, [GEOGRAPHIC_DATA]" at bounding box center [320, 270] width 121 height 10
click at [191, 271] on input "Oxford Office Cumnor, United Kingdom" at bounding box center [186, 269] width 10 height 10
select select "11222978"
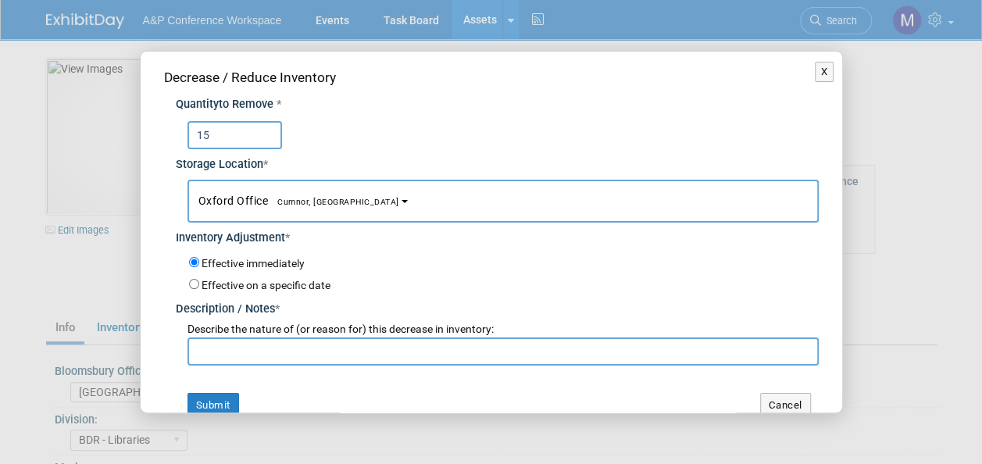
click at [334, 351] on input "text" at bounding box center [503, 352] width 631 height 28
paste input "5x Abigail Larkin requests (x15 sent to each)"
click at [341, 349] on input "5x Abigail Larkin requests (x15 sent to each)" at bounding box center [503, 352] width 631 height 28
click at [202, 349] on input "5x Abigail Larkin requests (x5 sent to each)" at bounding box center [503, 352] width 631 height 28
type input "3x Abigail Larkin requests (x5 sent to each)"
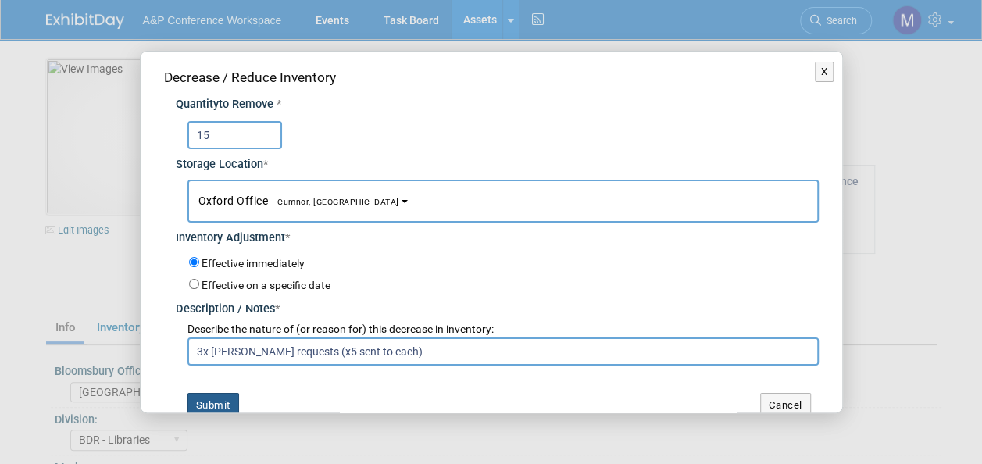
click at [216, 396] on button "Submit" at bounding box center [214, 405] width 52 height 25
